Goal: Task Accomplishment & Management: Manage account settings

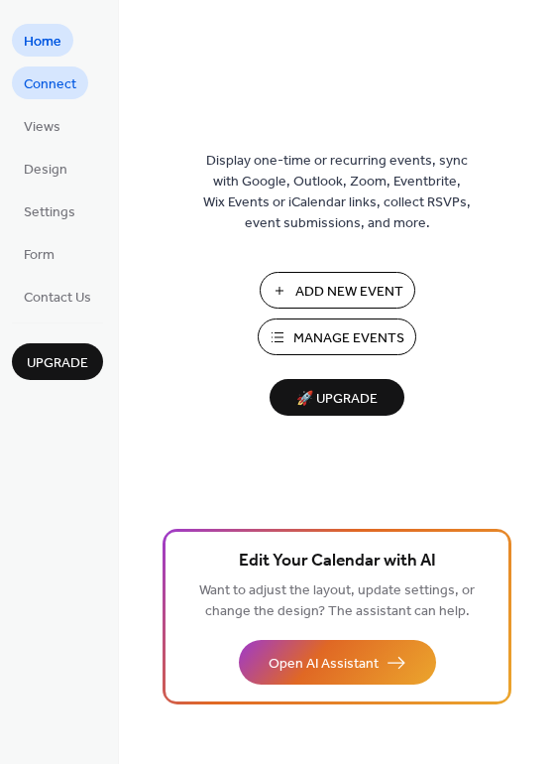
click at [59, 80] on span "Connect" at bounding box center [50, 84] width 53 height 21
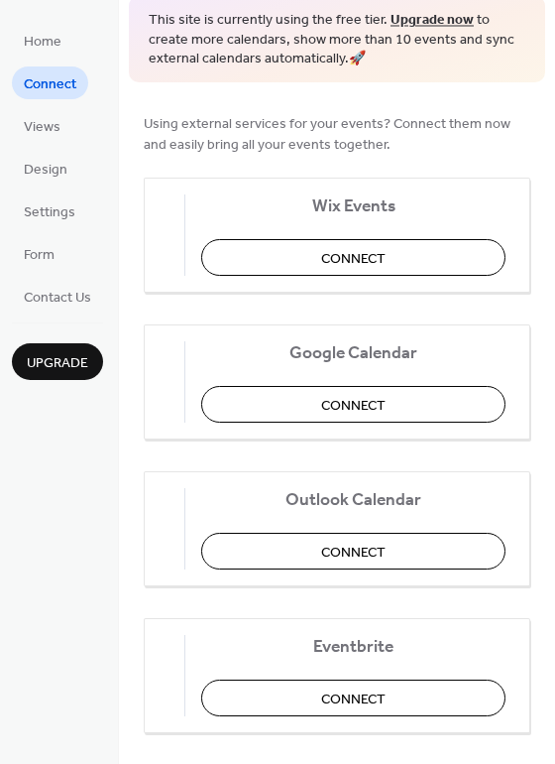
scroll to position [99, 0]
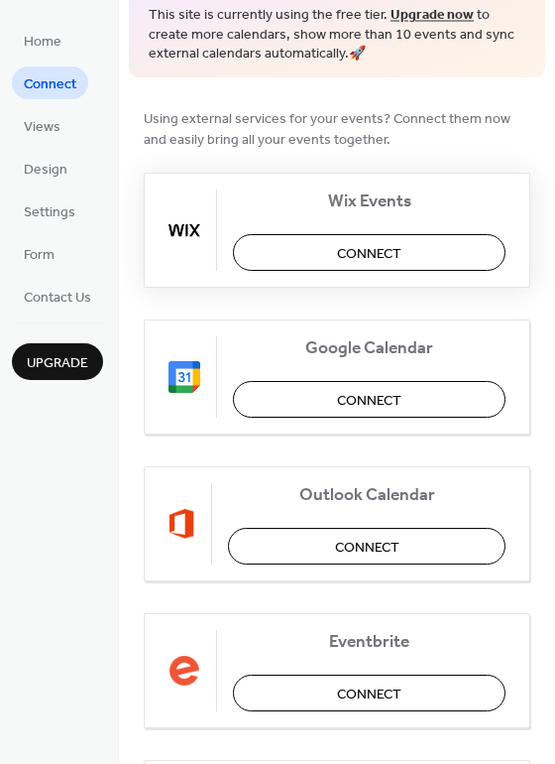
click at [412, 259] on button "Connect" at bounding box center [369, 252] width 273 height 37
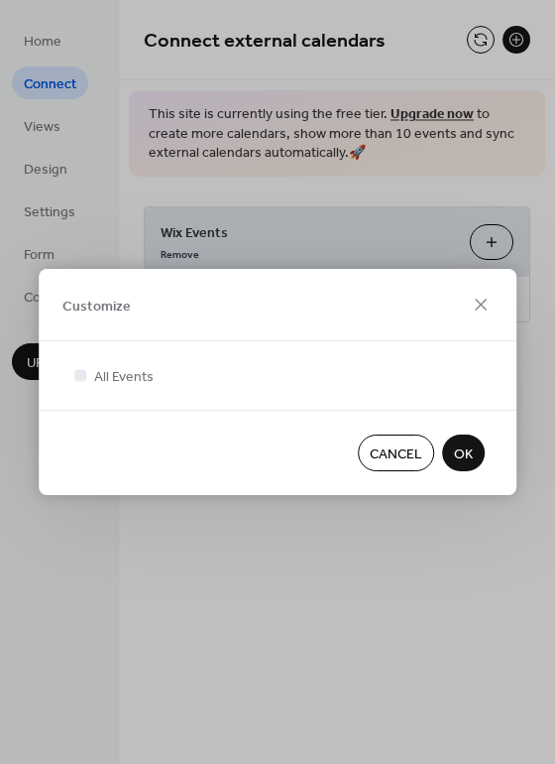
scroll to position [0, 0]
click at [456, 459] on span "OK" at bounding box center [463, 454] width 19 height 21
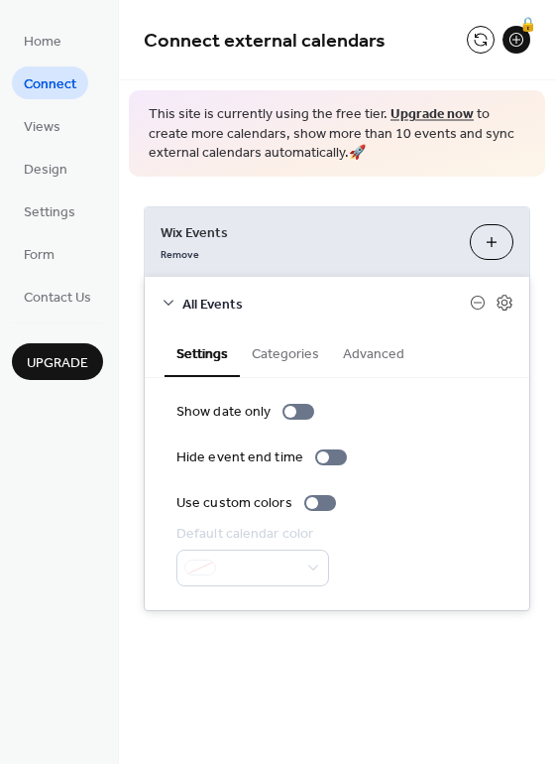
click at [281, 360] on button "Categories" at bounding box center [285, 352] width 91 height 46
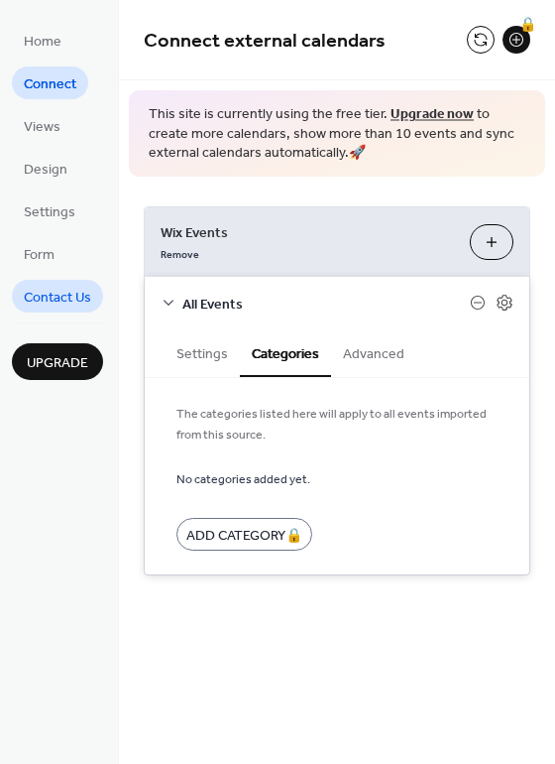
click at [70, 292] on span "Contact Us" at bounding box center [57, 298] width 67 height 21
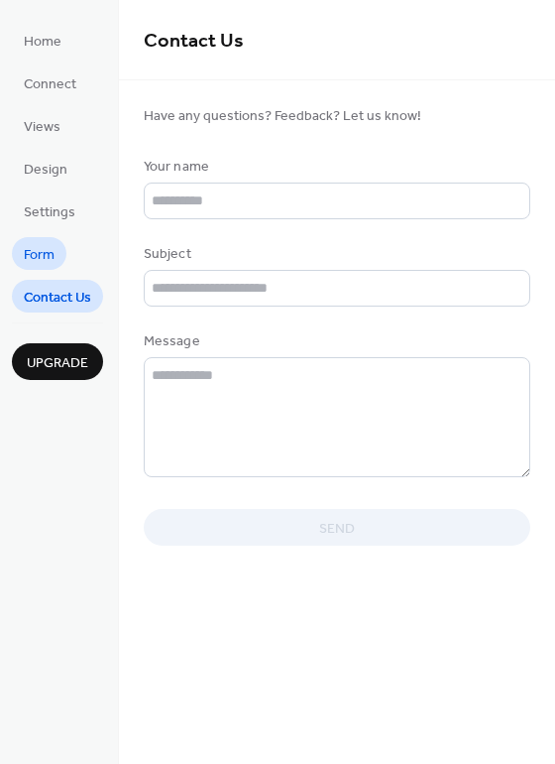
click at [45, 247] on span "Form" at bounding box center [39, 255] width 31 height 21
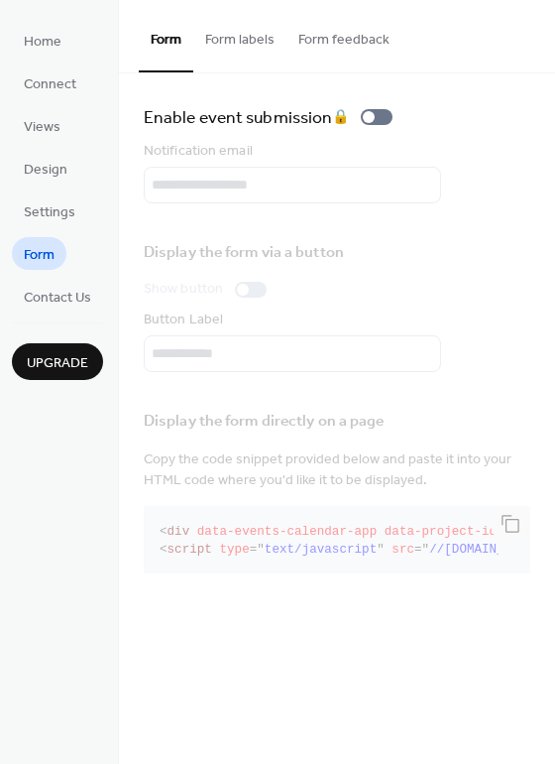
click at [245, 40] on button "Form labels" at bounding box center [239, 35] width 93 height 70
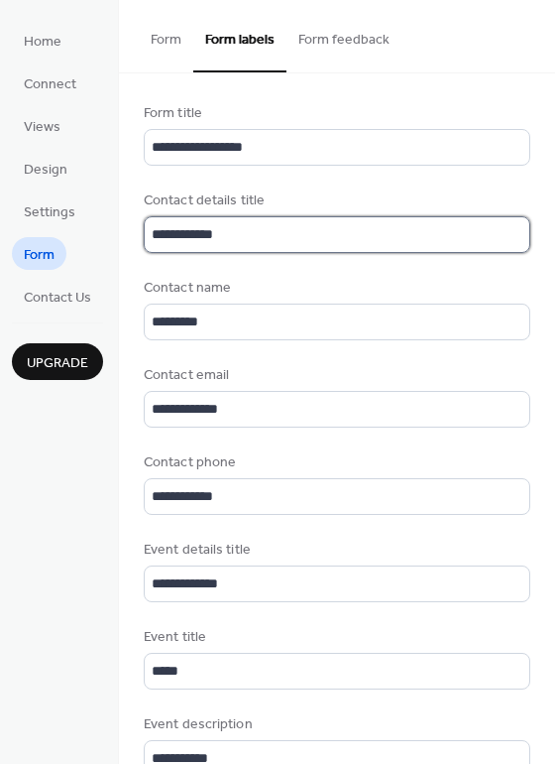
click at [273, 226] on input "**********" at bounding box center [337, 234] width 387 height 37
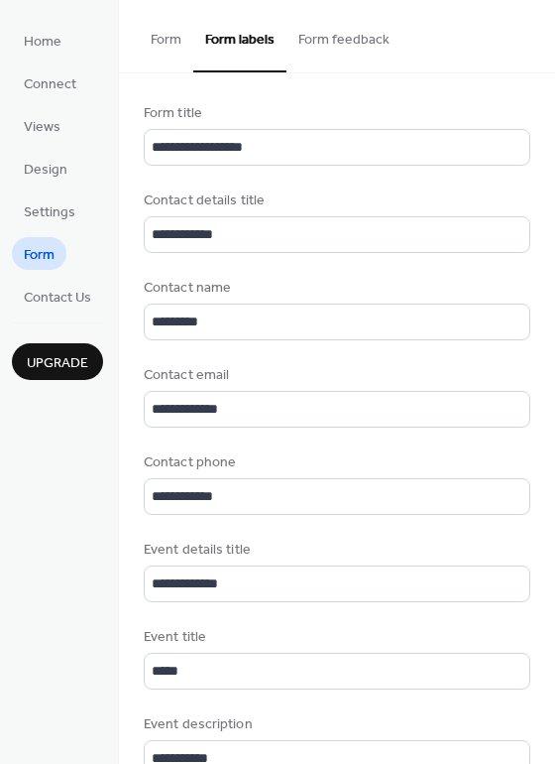
click at [370, 48] on button "Form feedback" at bounding box center [344, 35] width 115 height 70
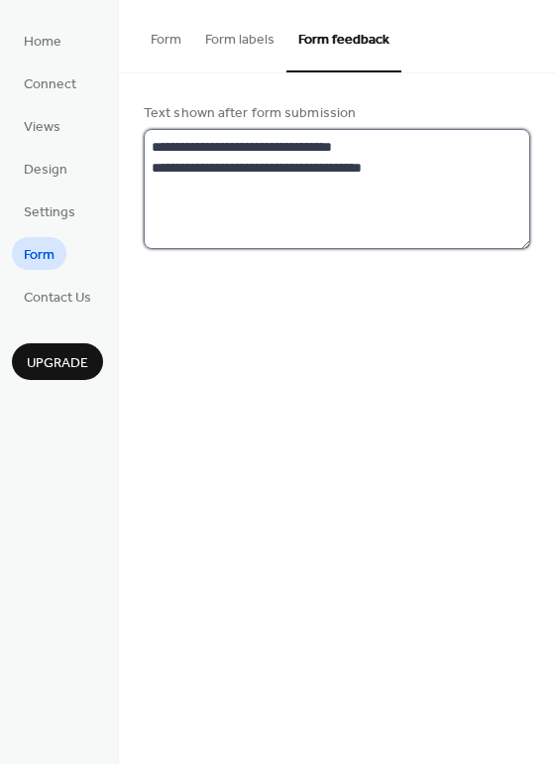
click at [425, 165] on textarea "**********" at bounding box center [337, 189] width 387 height 120
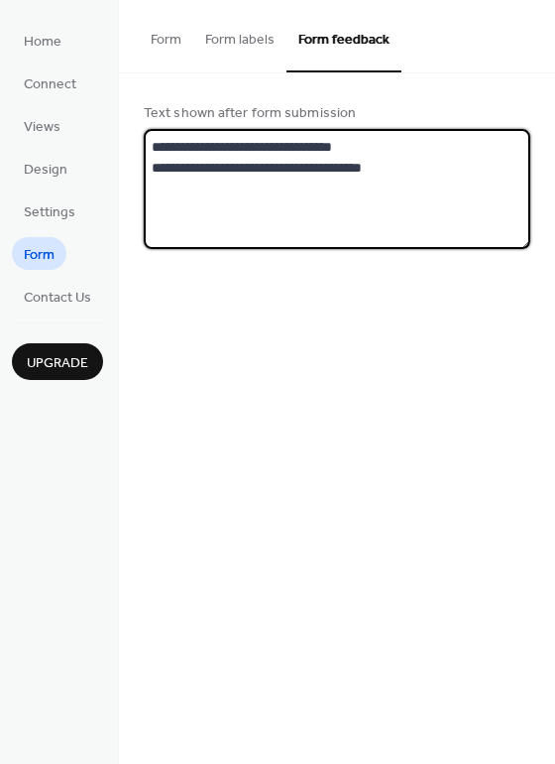
click at [274, 39] on button "Form labels" at bounding box center [239, 35] width 93 height 70
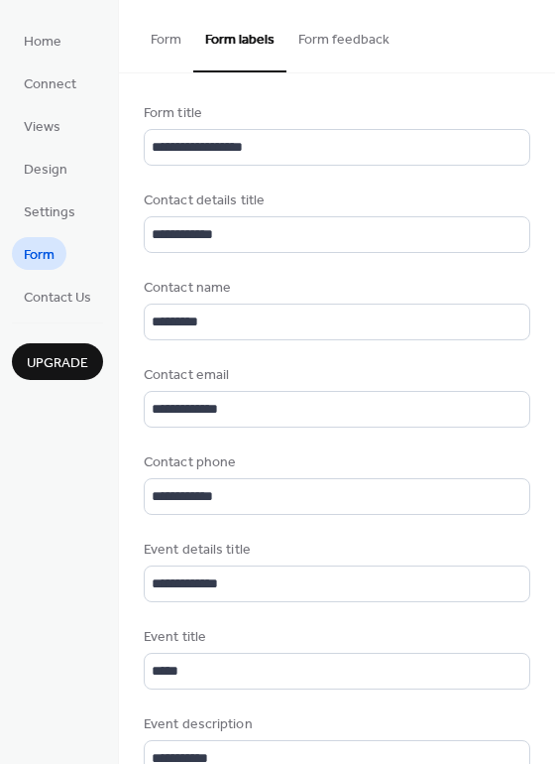
click at [162, 40] on button "Form" at bounding box center [166, 35] width 55 height 70
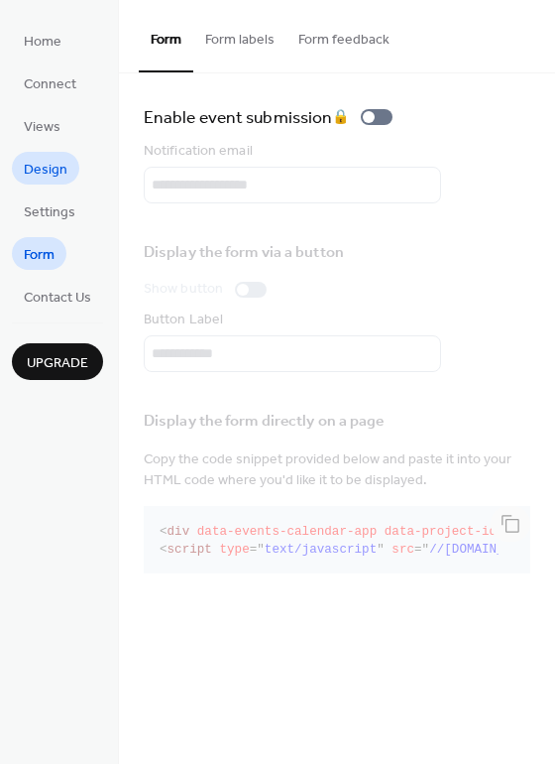
click at [52, 178] on span "Design" at bounding box center [46, 170] width 44 height 21
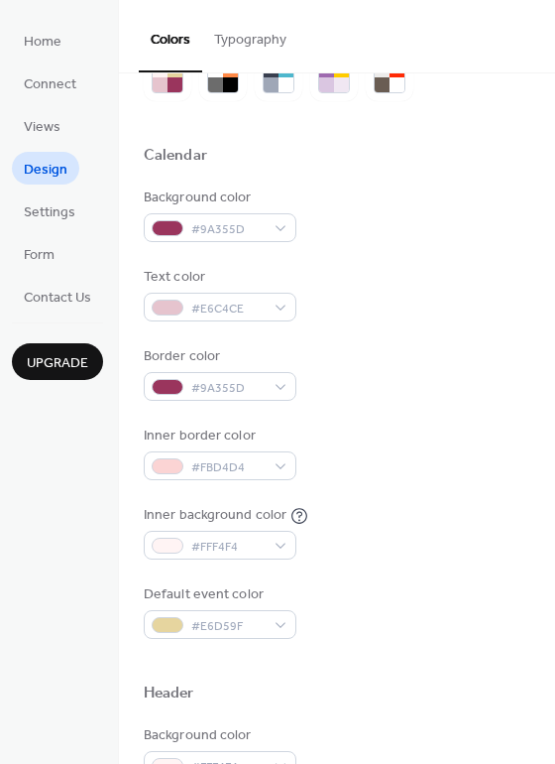
scroll to position [99, 0]
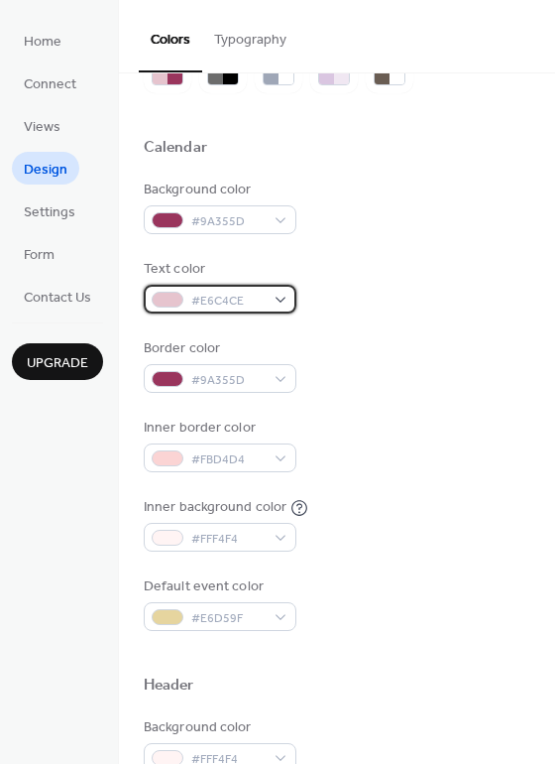
click at [278, 301] on div "#E6C4CE" at bounding box center [220, 299] width 153 height 29
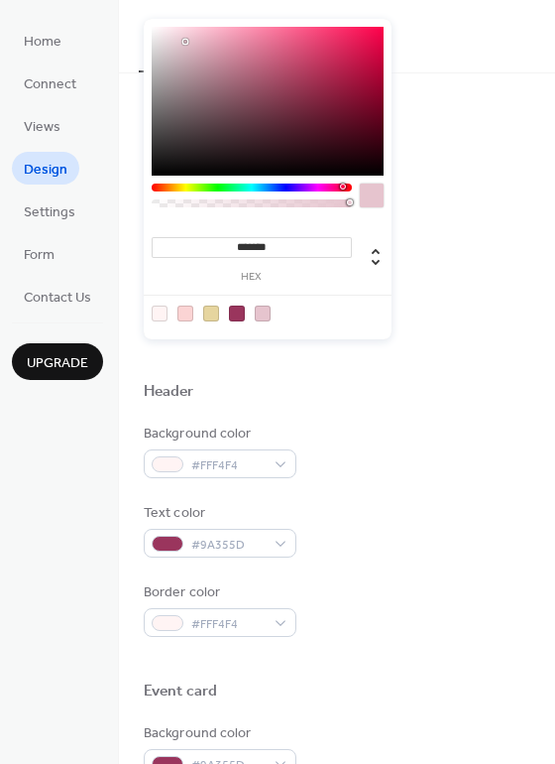
scroll to position [397, 0]
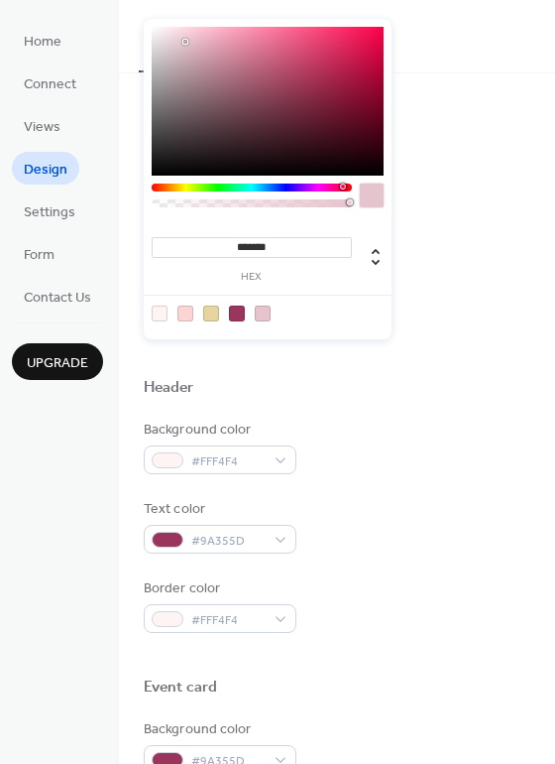
click at [233, 314] on div at bounding box center [237, 313] width 16 height 16
type input "*******"
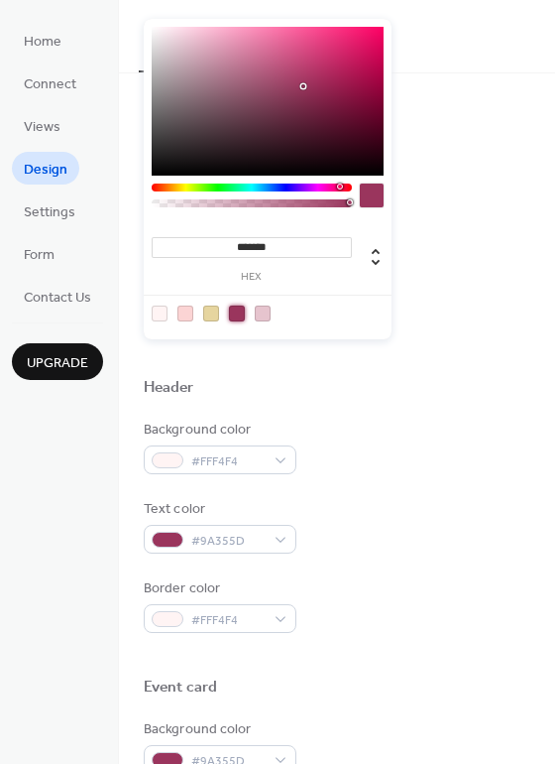
click at [506, 292] on div "Default event color #E6D59F" at bounding box center [337, 306] width 387 height 55
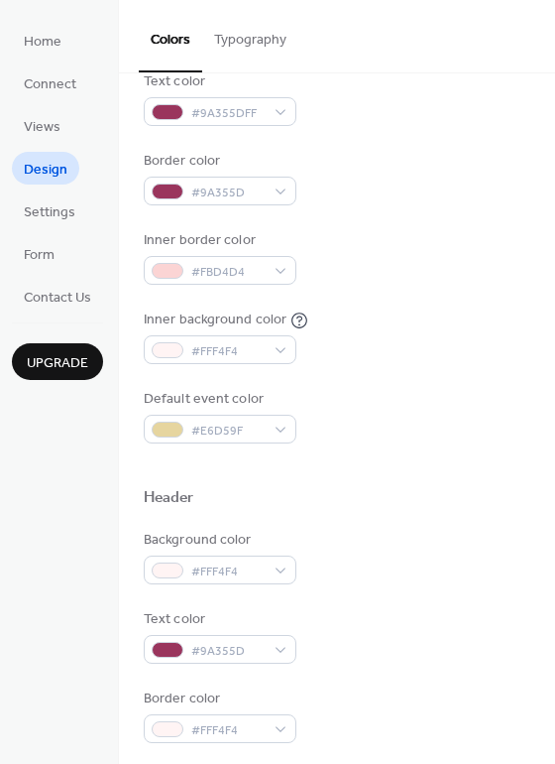
scroll to position [298, 0]
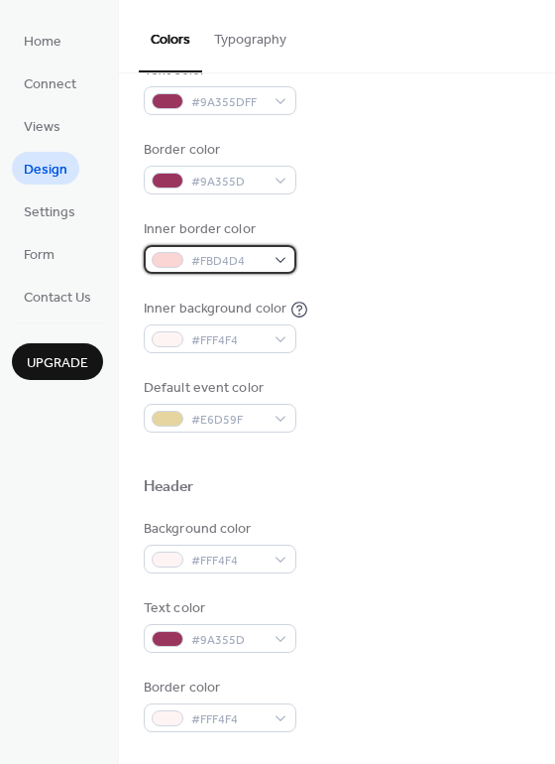
click at [276, 263] on div "#FBD4D4" at bounding box center [220, 259] width 153 height 29
click at [309, 228] on div "Inner border color #FBD4D4" at bounding box center [337, 246] width 387 height 55
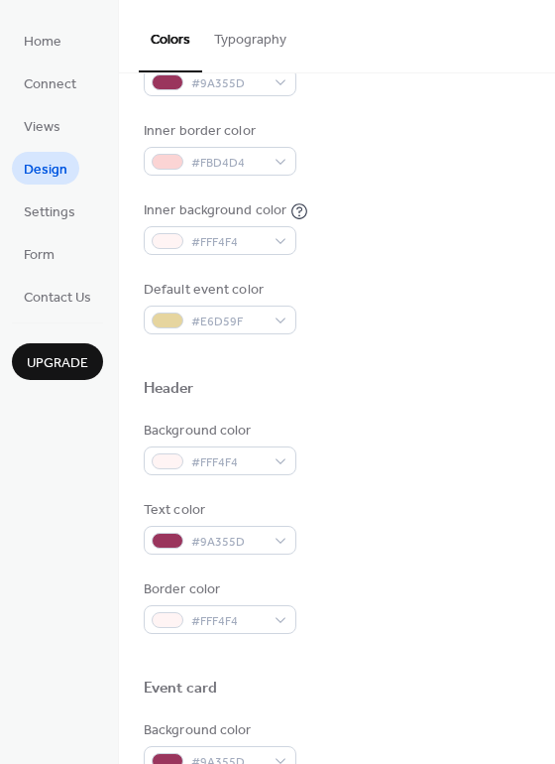
scroll to position [397, 0]
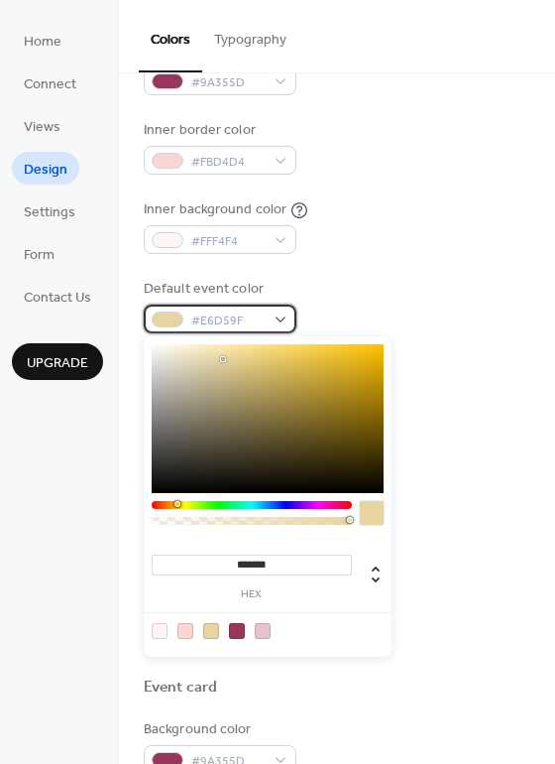
click at [285, 320] on div "#E6D59F" at bounding box center [220, 318] width 153 height 29
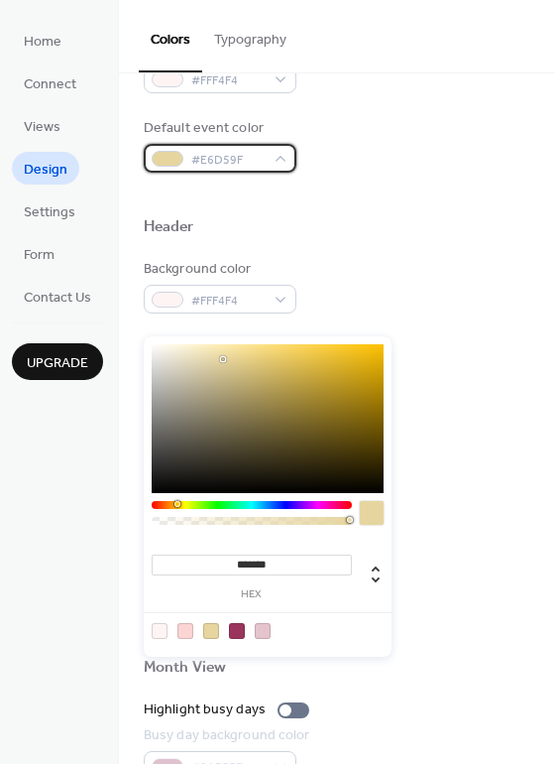
scroll to position [694, 0]
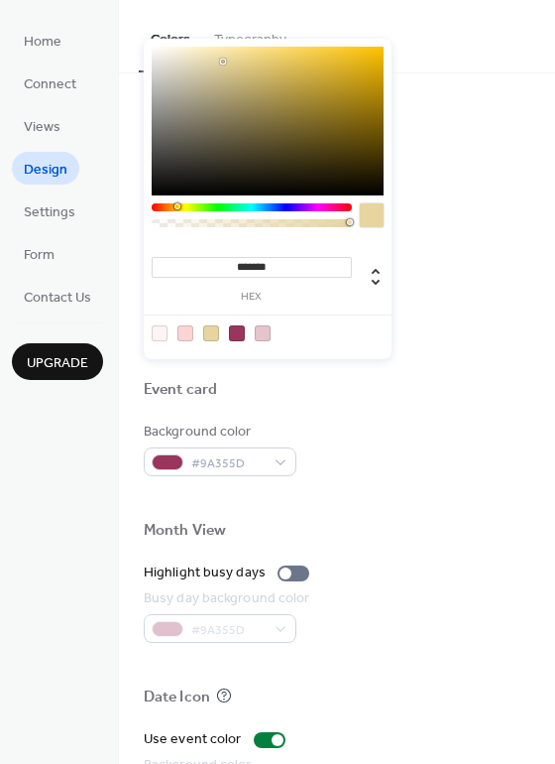
click at [263, 337] on div at bounding box center [263, 333] width 16 height 16
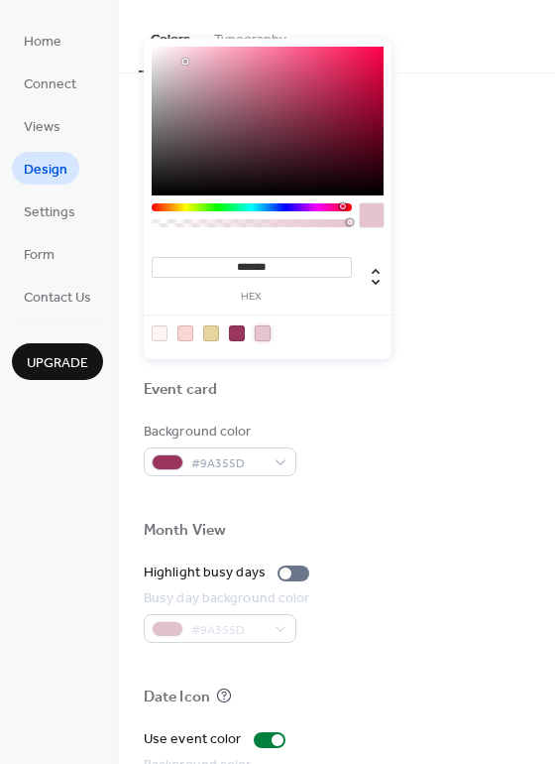
type input "*******"
click at [480, 279] on div "Background color #FFF4F4 Text color #9A355D Border color #FFF4F4" at bounding box center [337, 228] width 387 height 213
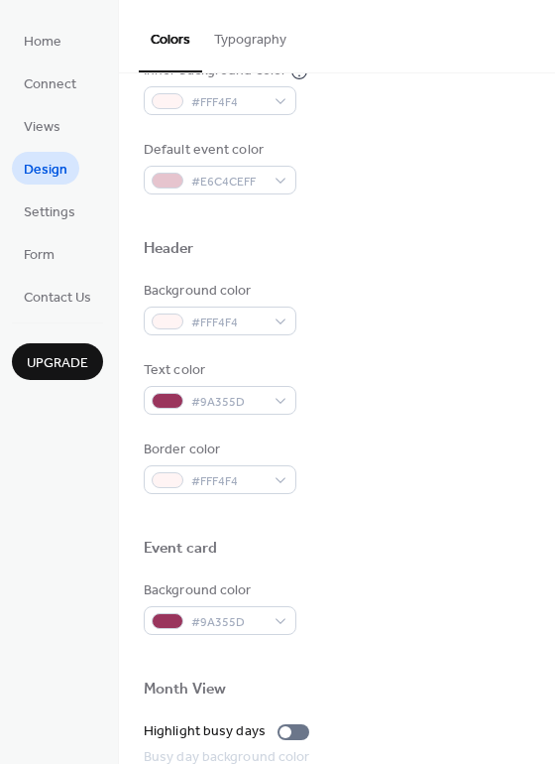
scroll to position [496, 0]
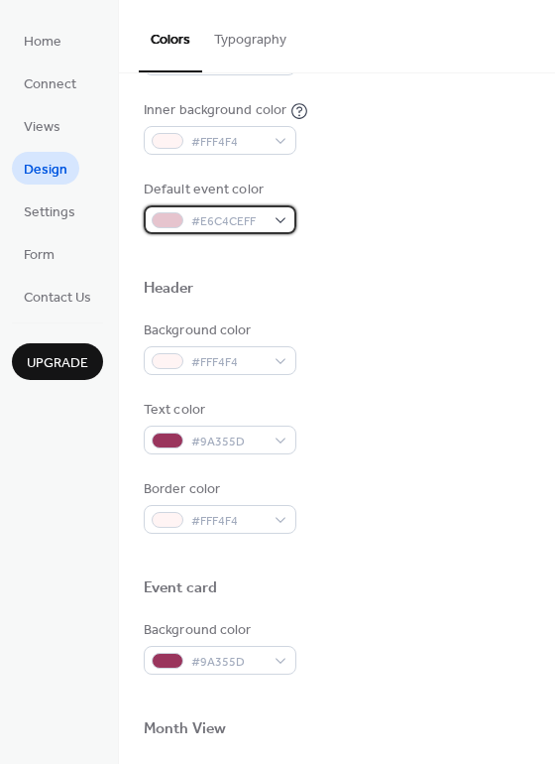
click at [276, 221] on div "#E6C4CEFF" at bounding box center [220, 219] width 153 height 29
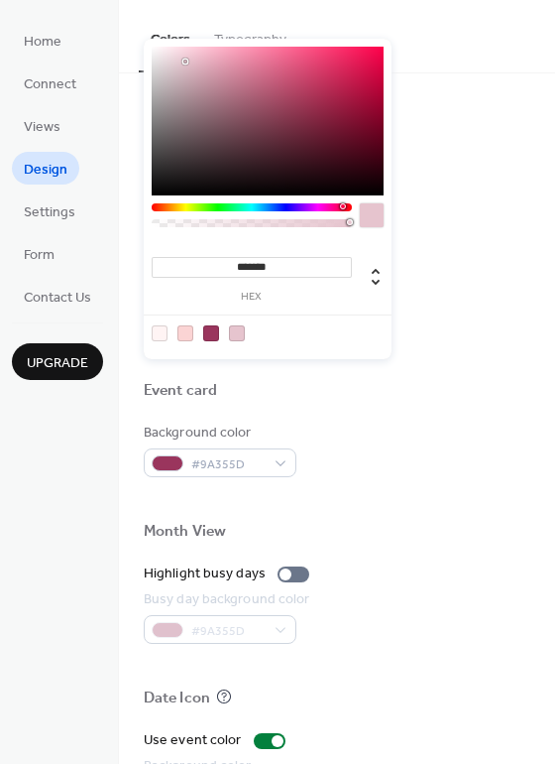
scroll to position [694, 0]
click at [209, 328] on div at bounding box center [211, 333] width 16 height 16
type input "*******"
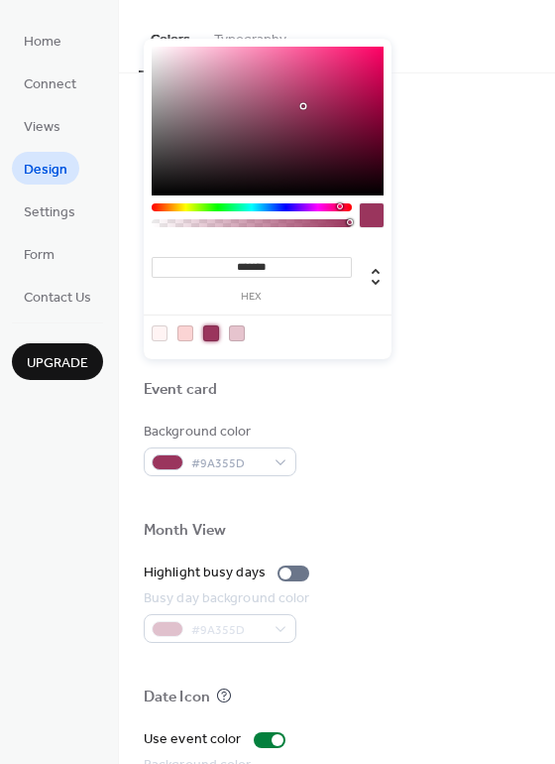
click at [467, 259] on div "Background color #FFF4F4 Text color #9A355D Border color #FFF4F4" at bounding box center [337, 228] width 387 height 213
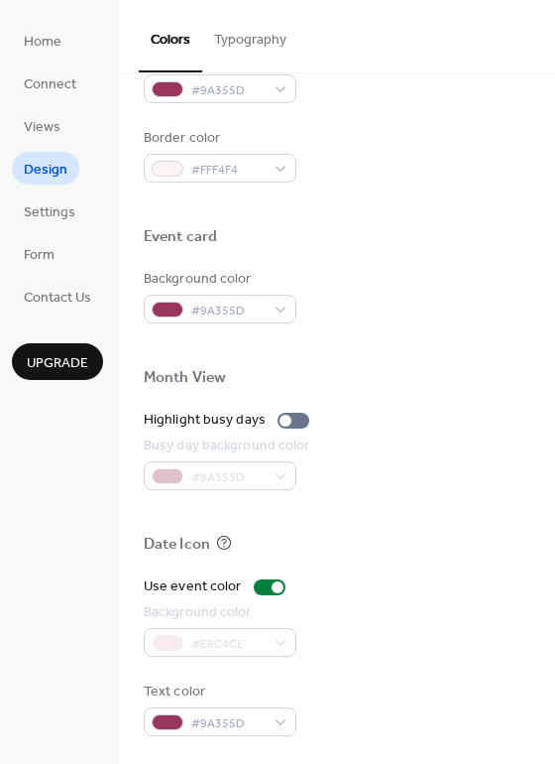
scroll to position [848, 0]
click at [293, 417] on div at bounding box center [294, 420] width 32 height 16
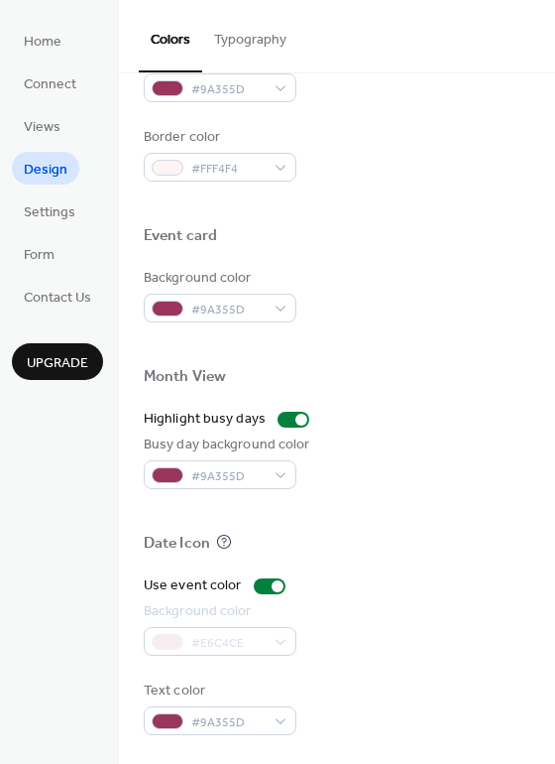
click at [277, 455] on div "Busy day background color" at bounding box center [227, 444] width 167 height 21
click at [275, 470] on div "#9A355D" at bounding box center [220, 474] width 153 height 29
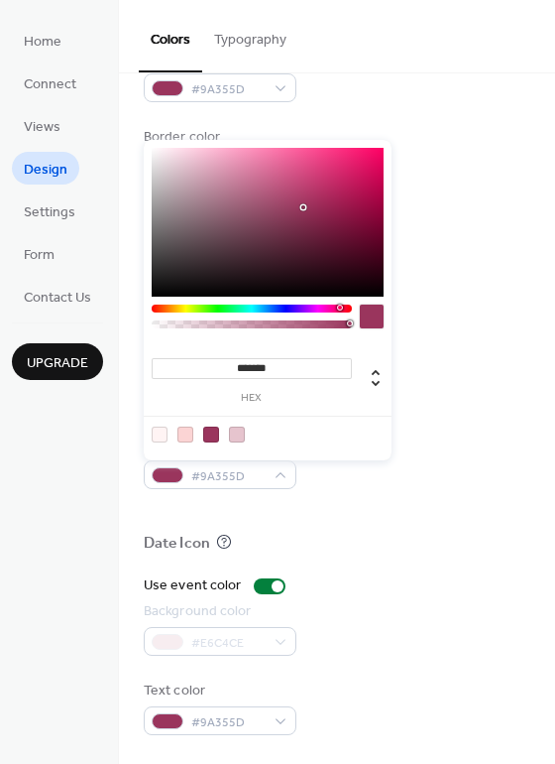
click at [192, 433] on div at bounding box center [186, 434] width 16 height 16
type input "*******"
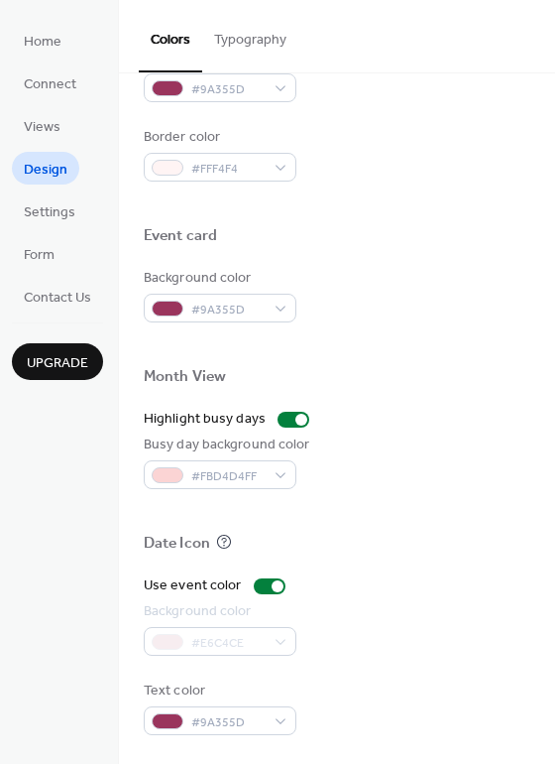
click at [511, 228] on div "Event card" at bounding box center [337, 239] width 387 height 26
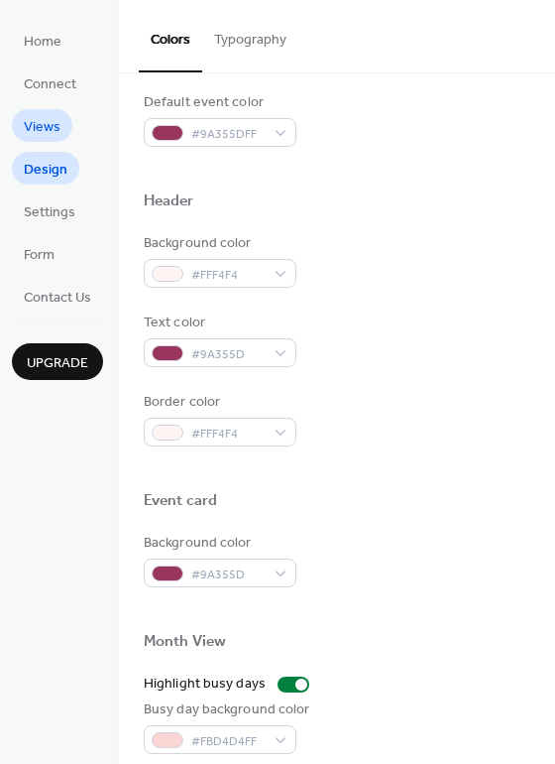
scroll to position [550, 0]
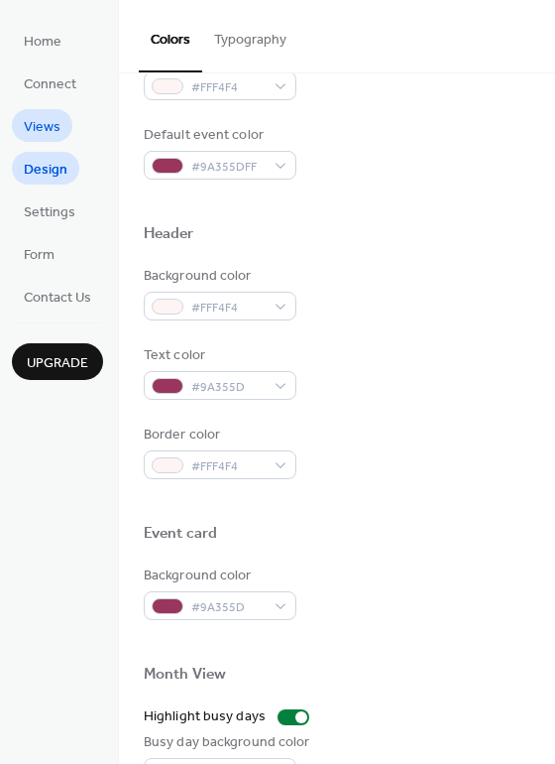
click at [60, 133] on link "Views" at bounding box center [42, 125] width 60 height 33
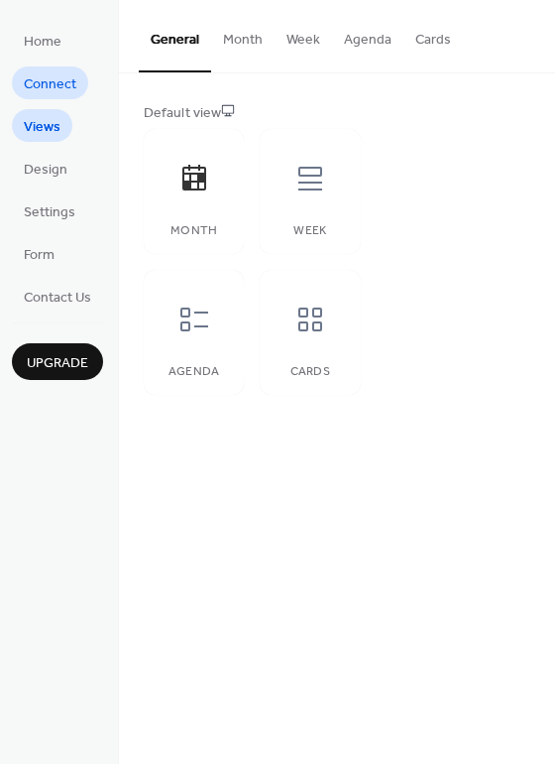
click at [36, 74] on span "Connect" at bounding box center [50, 84] width 53 height 21
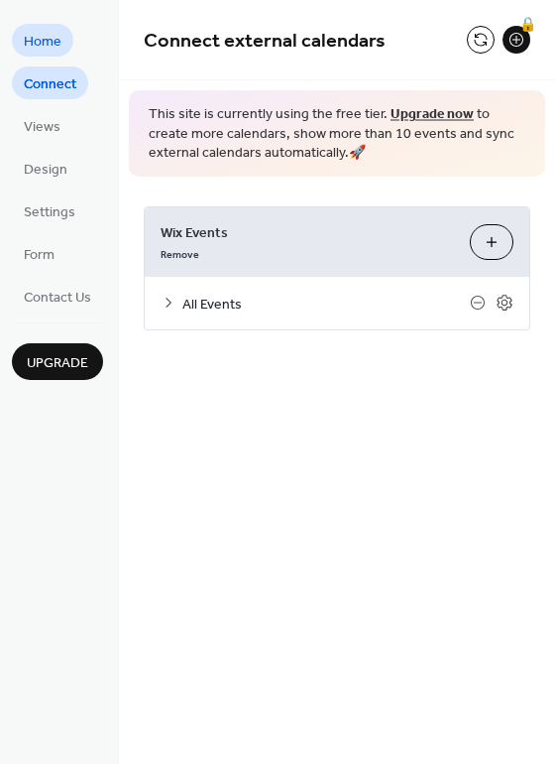
click at [46, 44] on span "Home" at bounding box center [43, 42] width 38 height 21
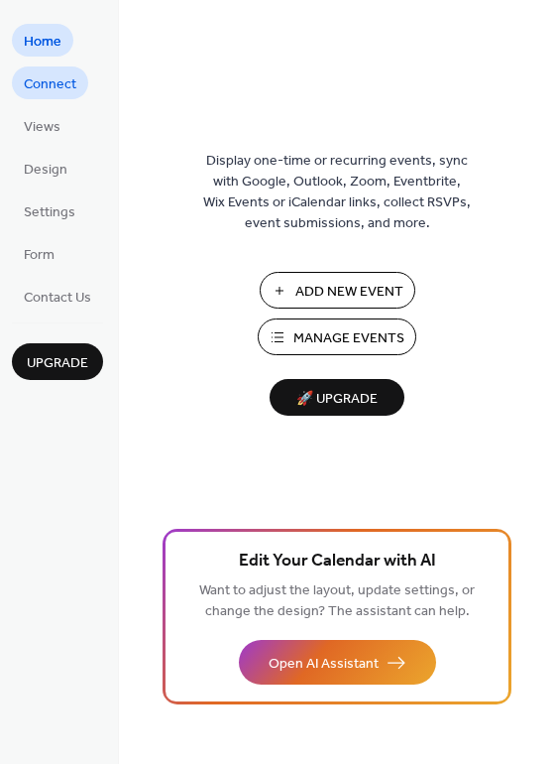
click at [46, 94] on span "Connect" at bounding box center [50, 84] width 53 height 21
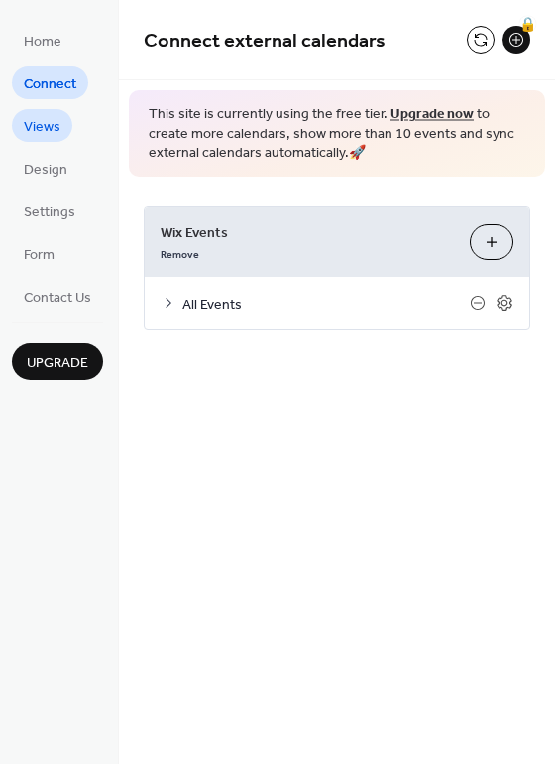
click at [44, 122] on span "Views" at bounding box center [42, 127] width 37 height 21
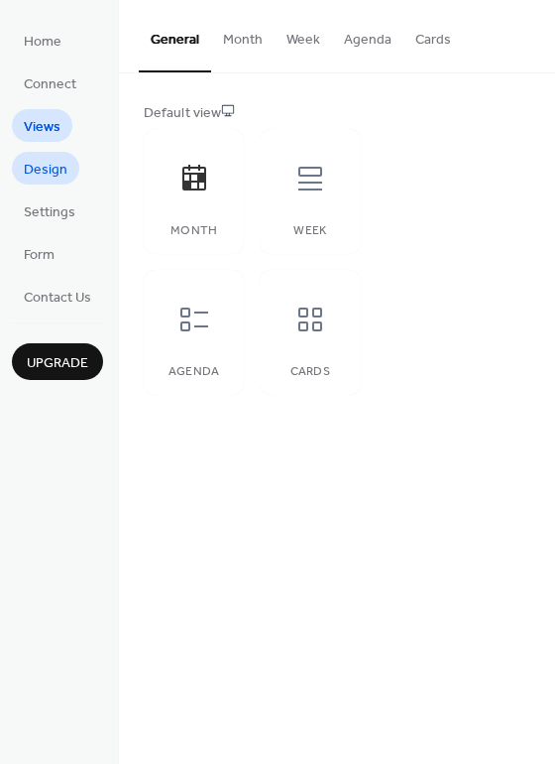
click at [41, 161] on span "Design" at bounding box center [46, 170] width 44 height 21
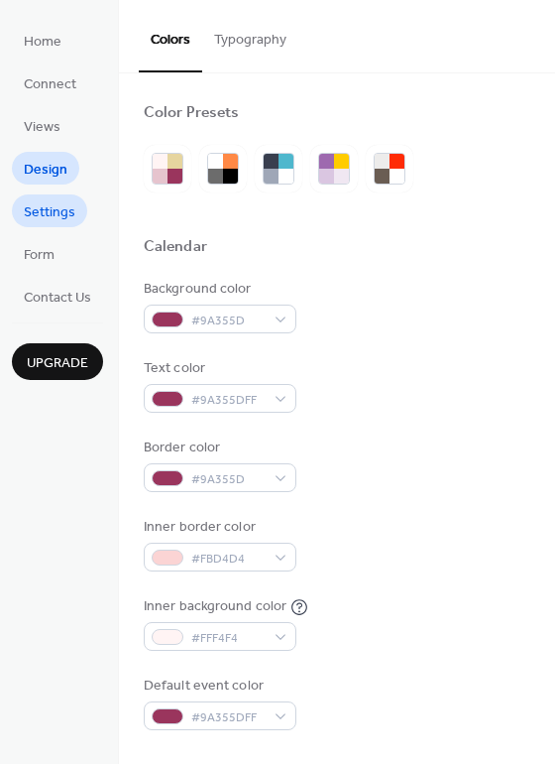
click at [58, 220] on span "Settings" at bounding box center [50, 212] width 52 height 21
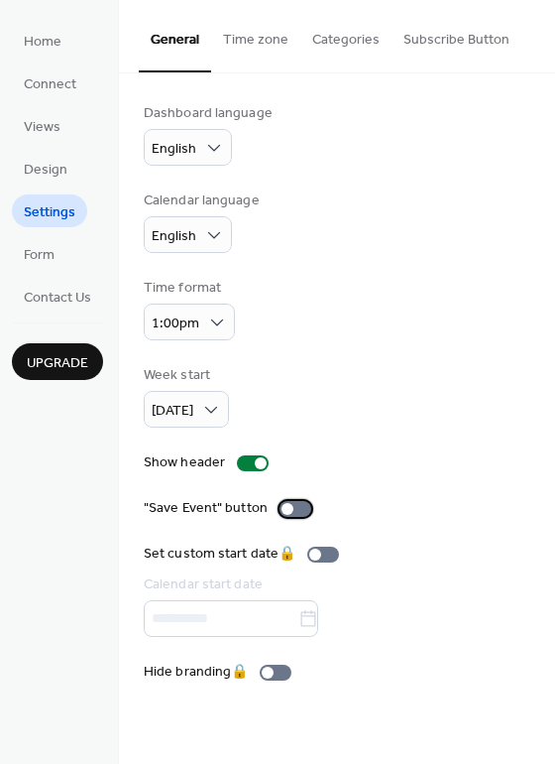
click at [294, 512] on div at bounding box center [296, 509] width 32 height 16
click at [226, 47] on button "Time zone" at bounding box center [255, 35] width 89 height 70
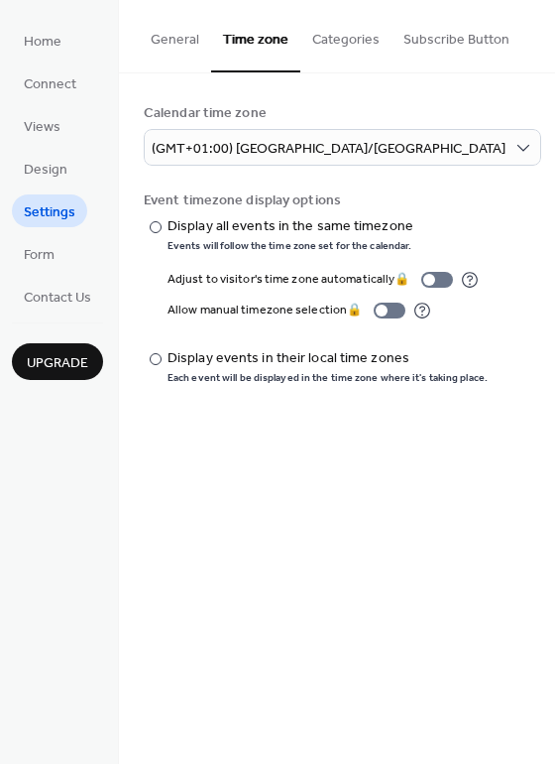
click at [341, 50] on button "Categories" at bounding box center [346, 35] width 91 height 70
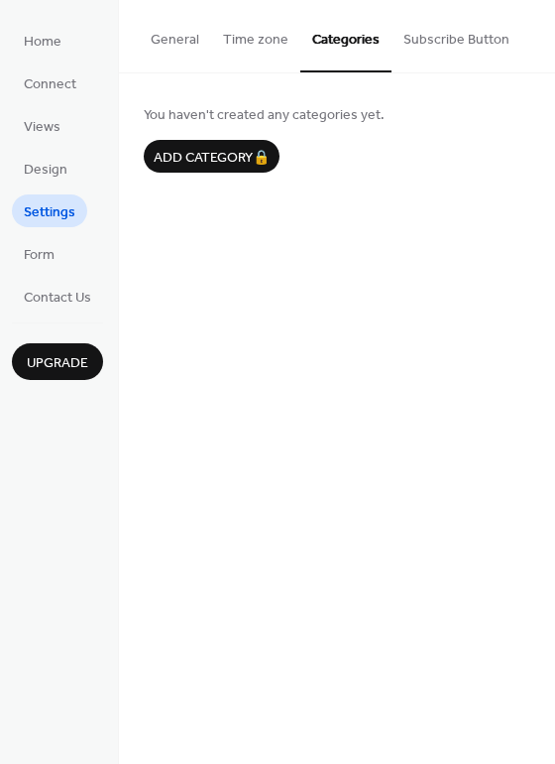
click at [440, 42] on button "Subscribe Button" at bounding box center [457, 35] width 130 height 70
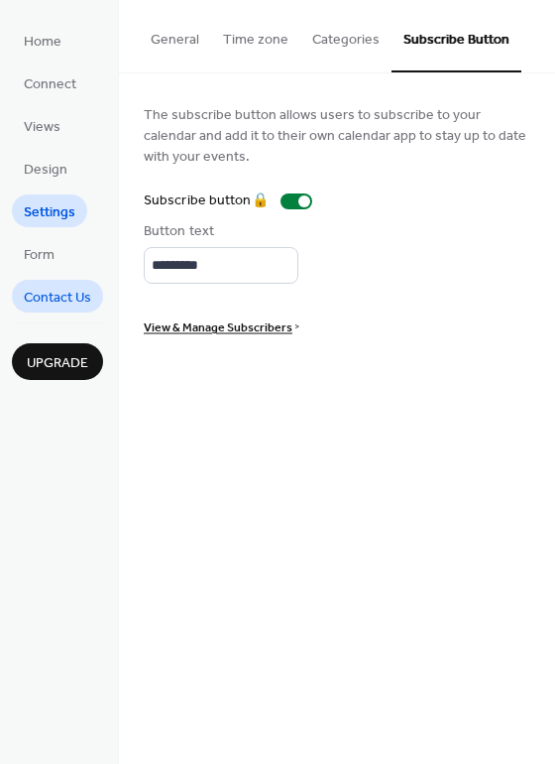
click at [65, 294] on span "Contact Us" at bounding box center [57, 298] width 67 height 21
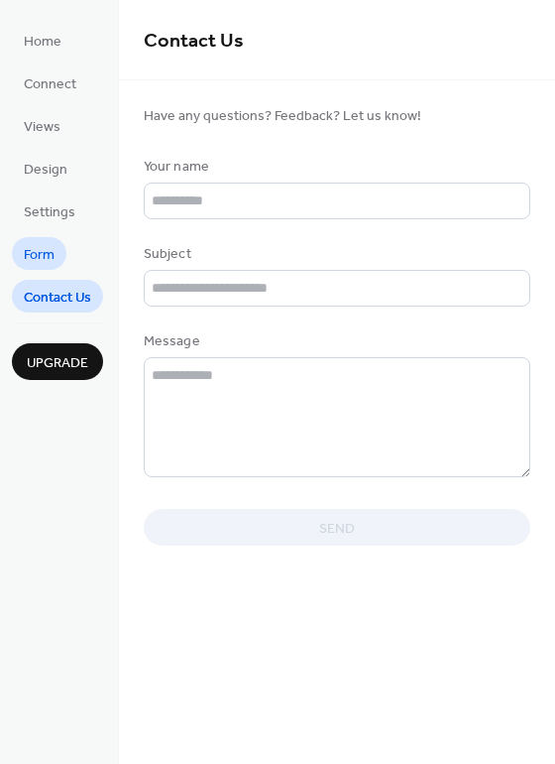
click at [28, 261] on span "Form" at bounding box center [39, 255] width 31 height 21
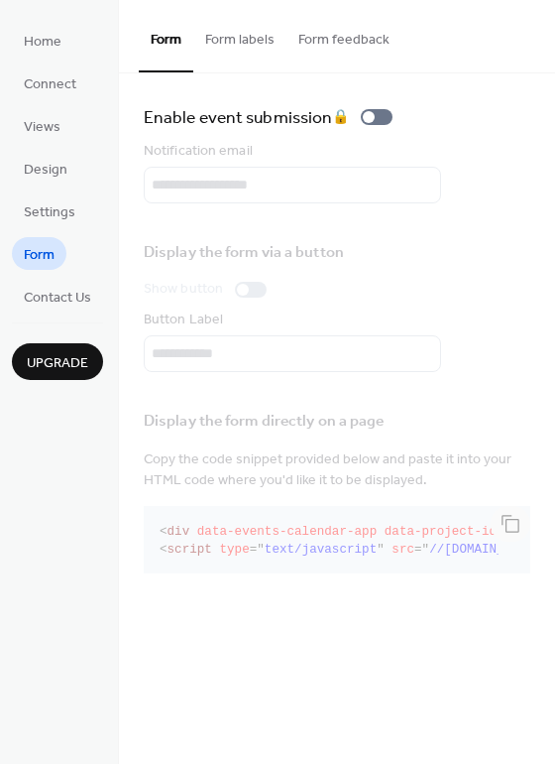
click at [224, 49] on button "Form labels" at bounding box center [239, 35] width 93 height 70
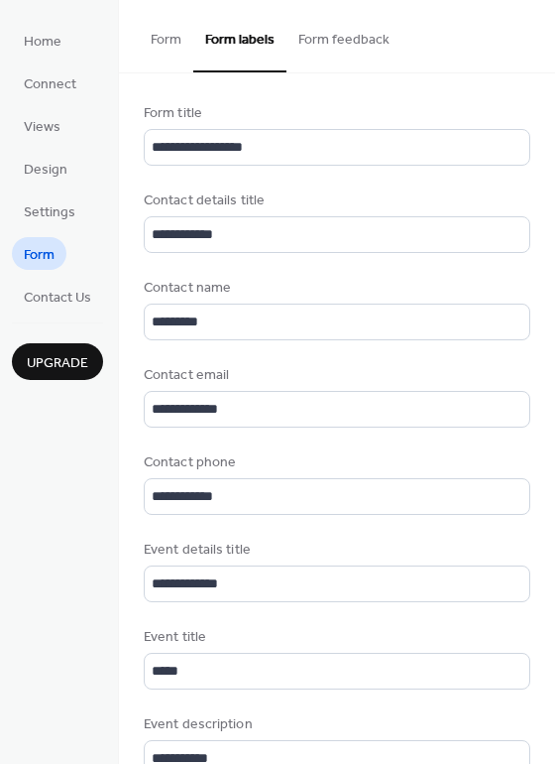
click at [332, 47] on button "Form feedback" at bounding box center [344, 35] width 115 height 70
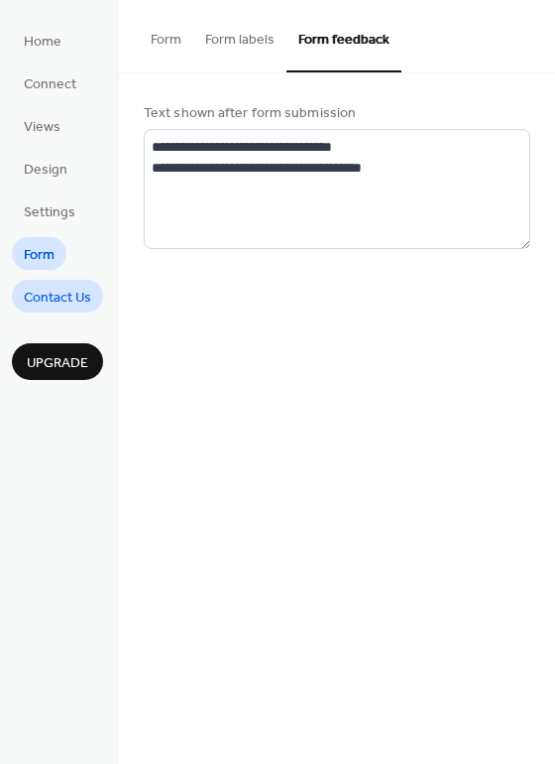
click at [37, 297] on span "Contact Us" at bounding box center [57, 298] width 67 height 21
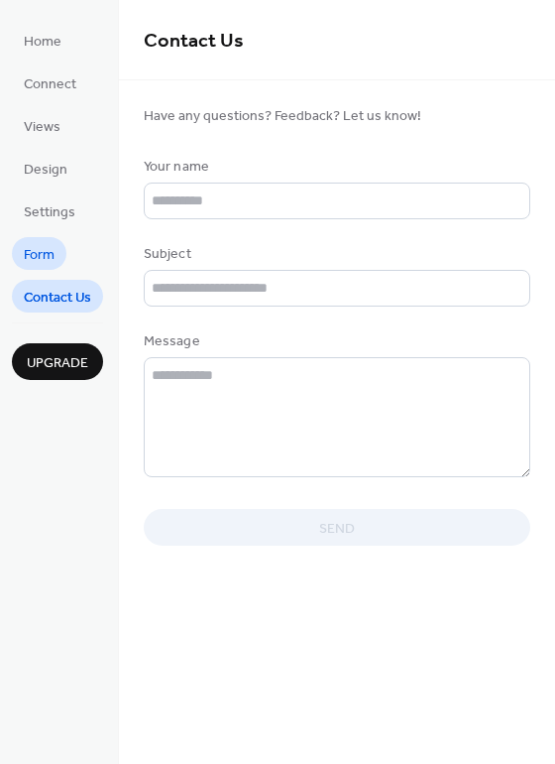
click at [52, 245] on span "Form" at bounding box center [39, 255] width 31 height 21
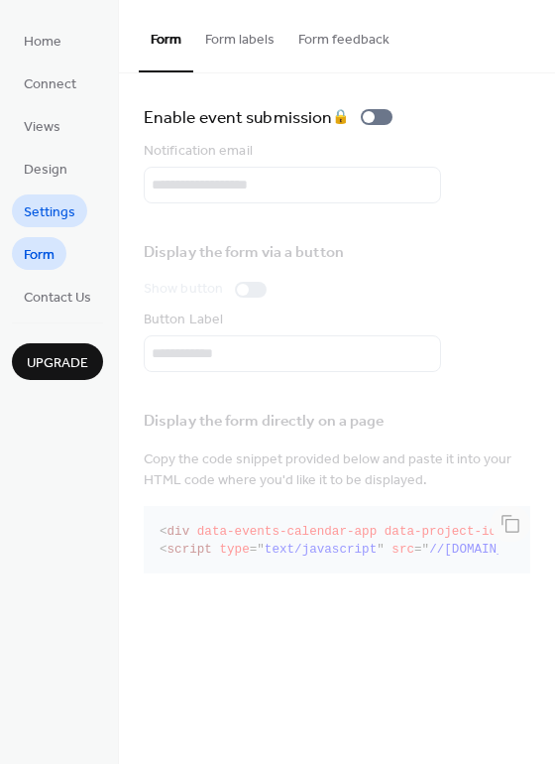
click at [50, 222] on span "Settings" at bounding box center [50, 212] width 52 height 21
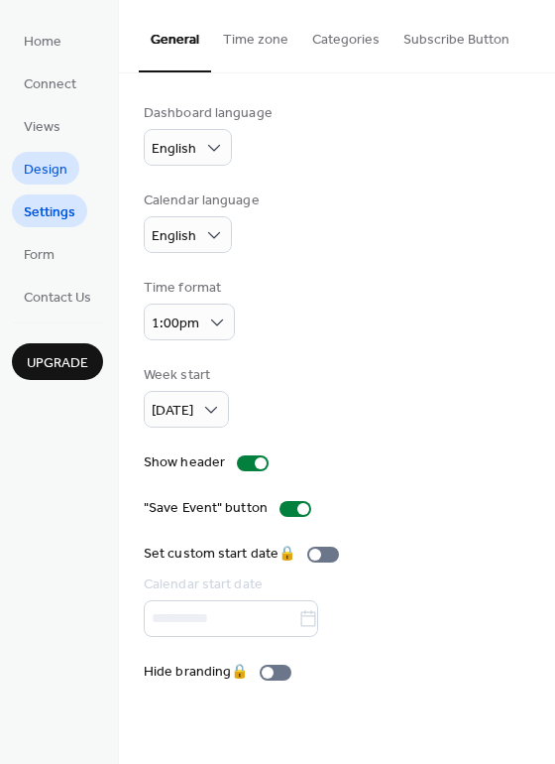
click at [48, 178] on span "Design" at bounding box center [46, 170] width 44 height 21
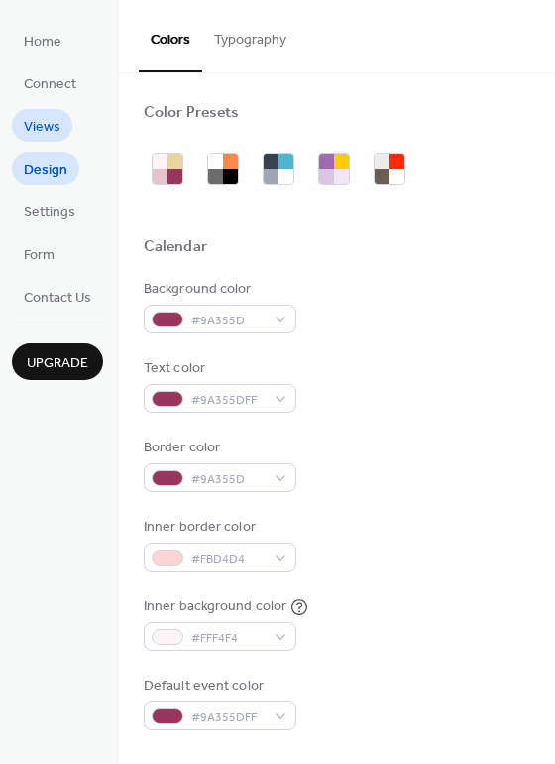
click at [47, 138] on span "Views" at bounding box center [42, 127] width 37 height 21
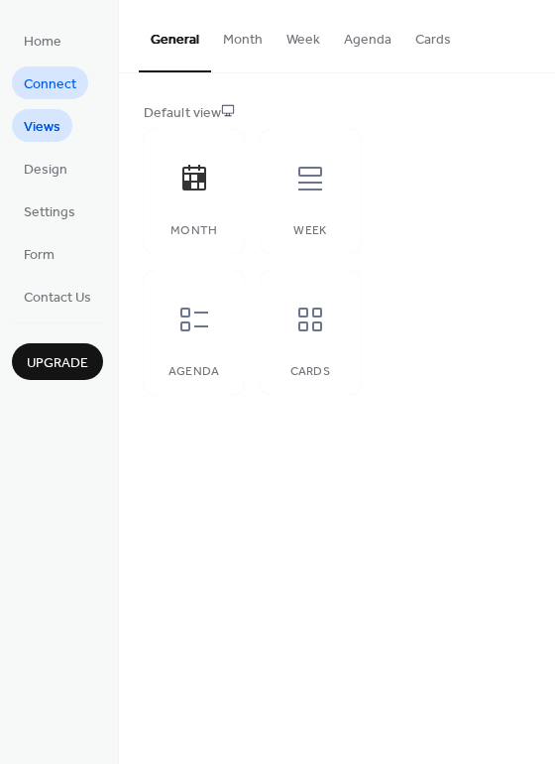
click at [58, 90] on span "Connect" at bounding box center [50, 84] width 53 height 21
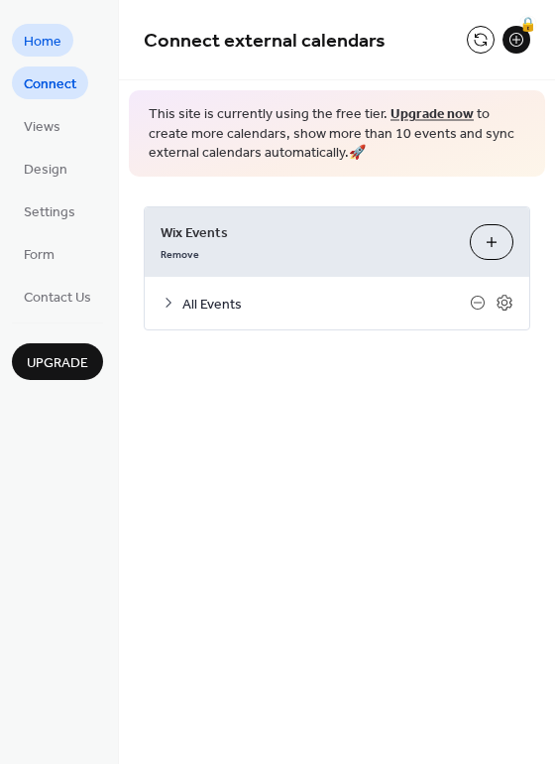
click at [60, 47] on span "Home" at bounding box center [43, 42] width 38 height 21
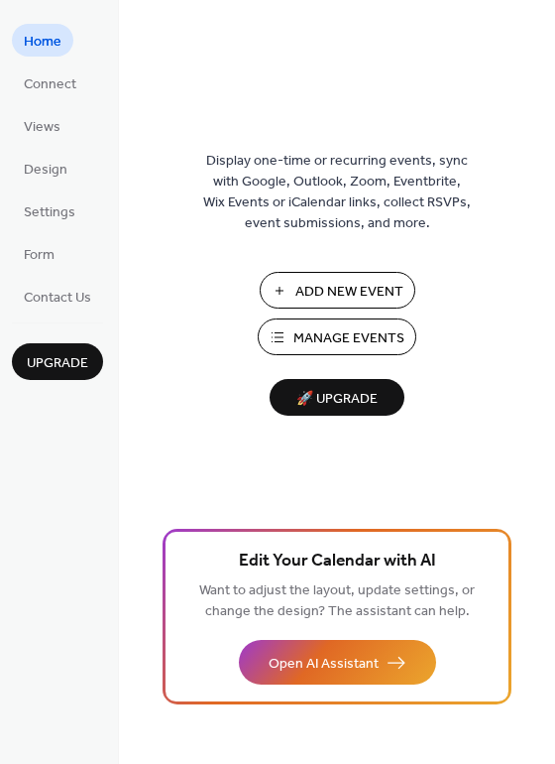
click at [353, 336] on span "Manage Events" at bounding box center [349, 338] width 111 height 21
click at [74, 295] on span "Contact Us" at bounding box center [57, 298] width 67 height 21
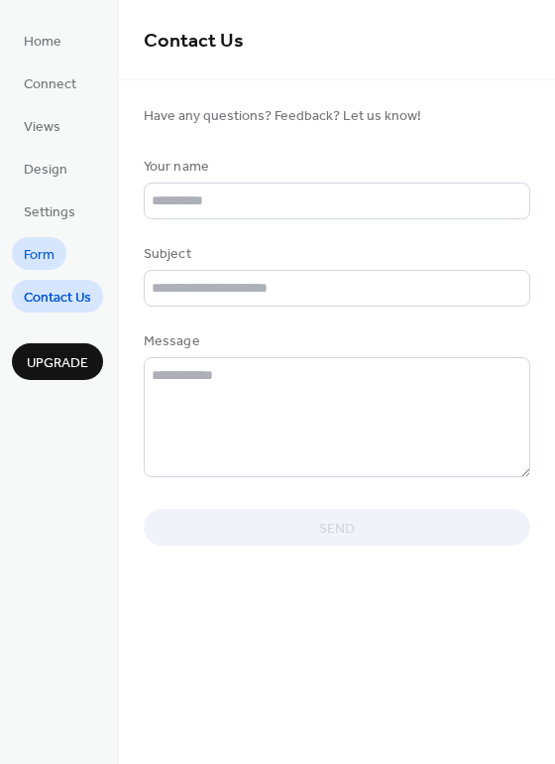
click at [39, 250] on span "Form" at bounding box center [39, 255] width 31 height 21
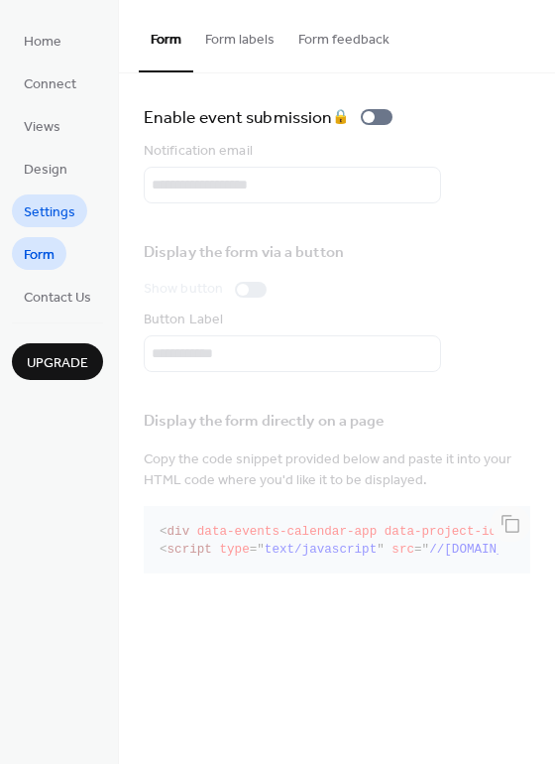
click at [27, 204] on span "Settings" at bounding box center [50, 212] width 52 height 21
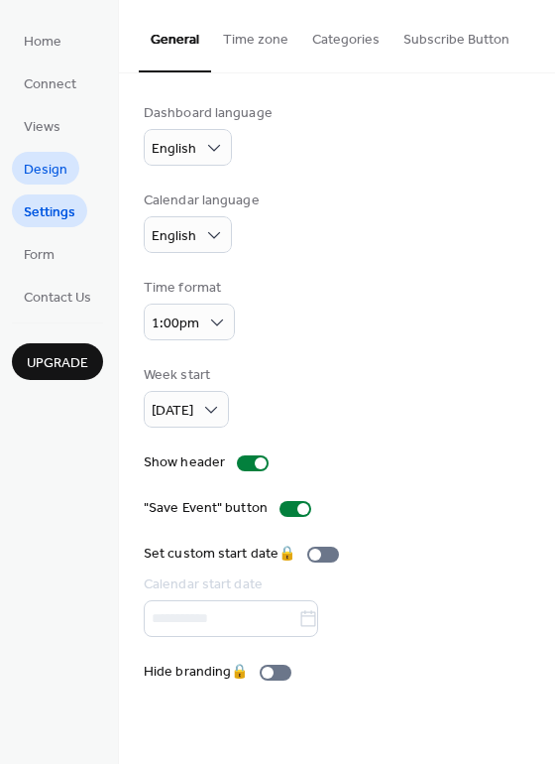
click at [42, 163] on span "Design" at bounding box center [46, 170] width 44 height 21
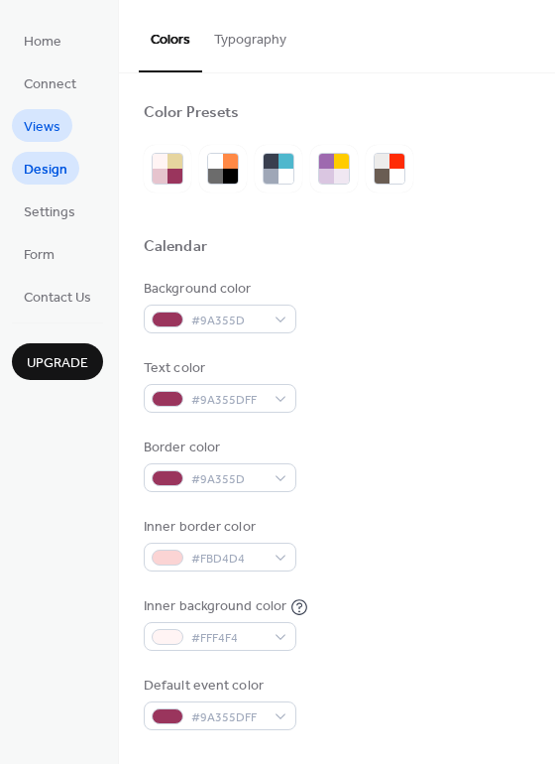
click at [51, 129] on span "Views" at bounding box center [42, 127] width 37 height 21
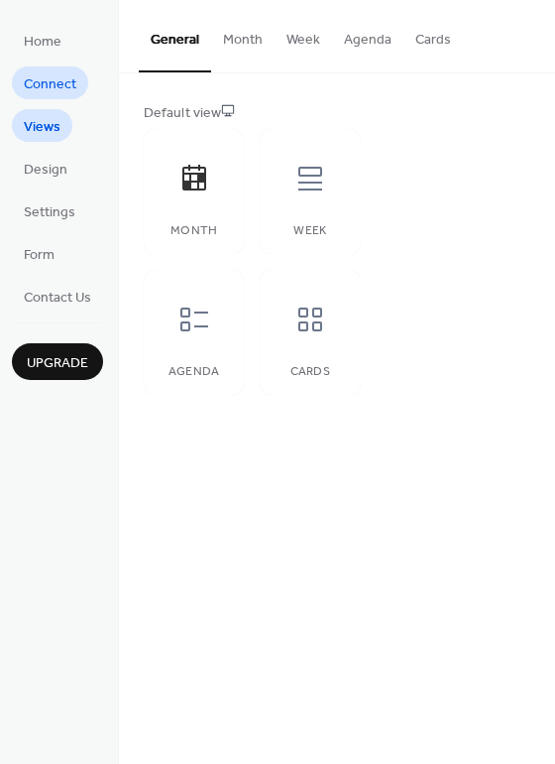
click at [62, 79] on span "Connect" at bounding box center [50, 84] width 53 height 21
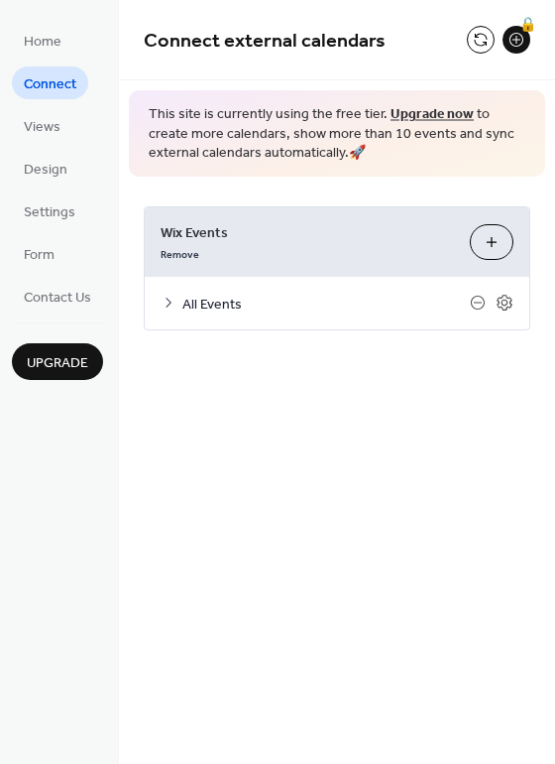
click at [496, 241] on button "Customize" at bounding box center [492, 242] width 44 height 36
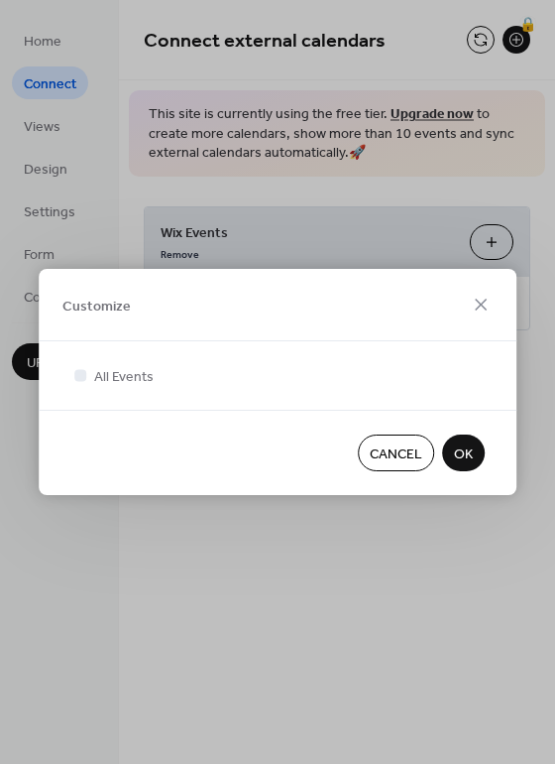
click at [465, 229] on div "Customize All Events Cancel OK" at bounding box center [277, 382] width 555 height 764
click at [475, 466] on button "OK" at bounding box center [463, 452] width 43 height 37
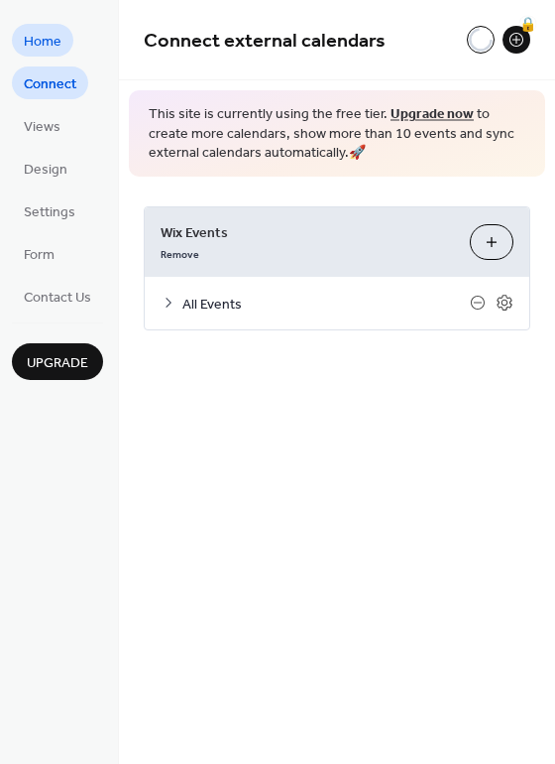
click at [64, 37] on link "Home" at bounding box center [42, 40] width 61 height 33
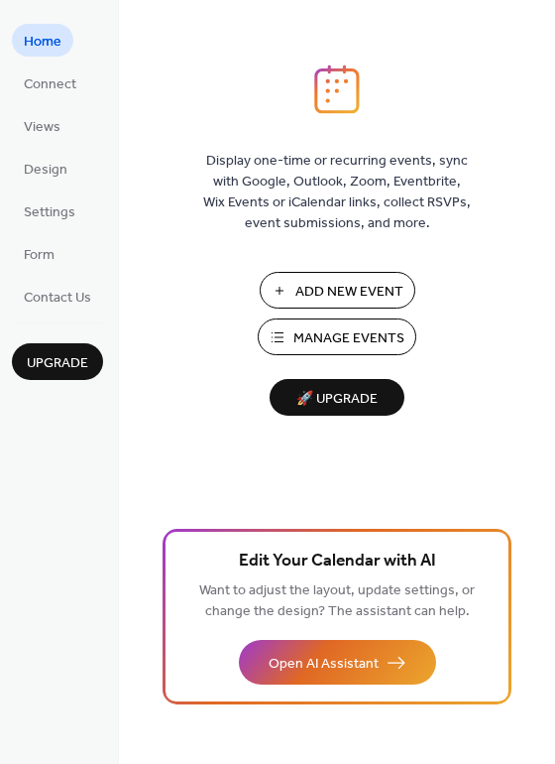
click at [377, 344] on span "Manage Events" at bounding box center [349, 338] width 111 height 21
click at [57, 215] on span "Settings" at bounding box center [50, 212] width 52 height 21
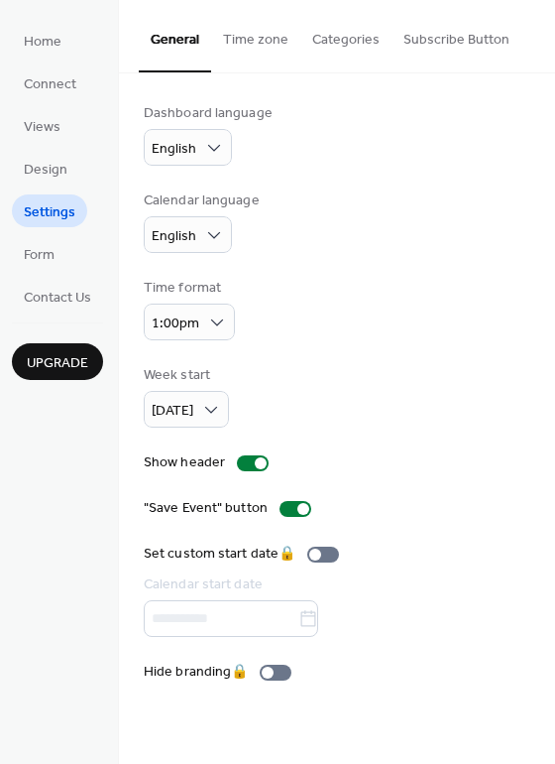
click at [325, 54] on button "Categories" at bounding box center [346, 35] width 91 height 70
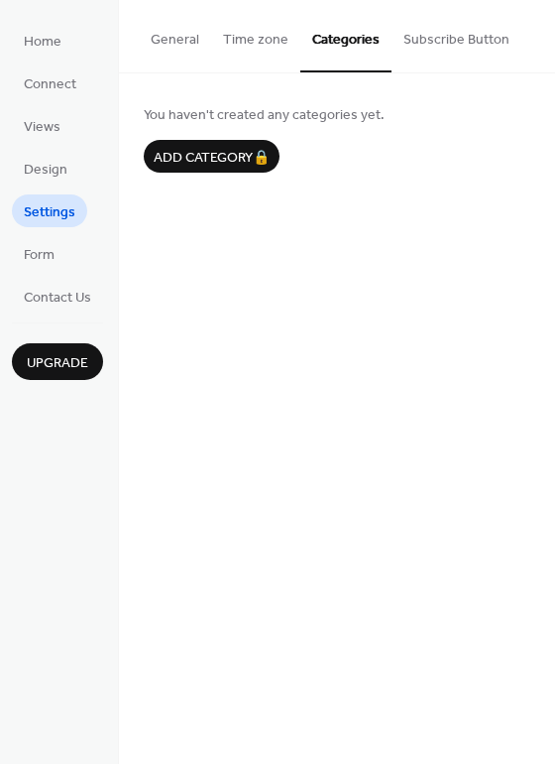
click at [281, 36] on button "Time zone" at bounding box center [255, 35] width 89 height 70
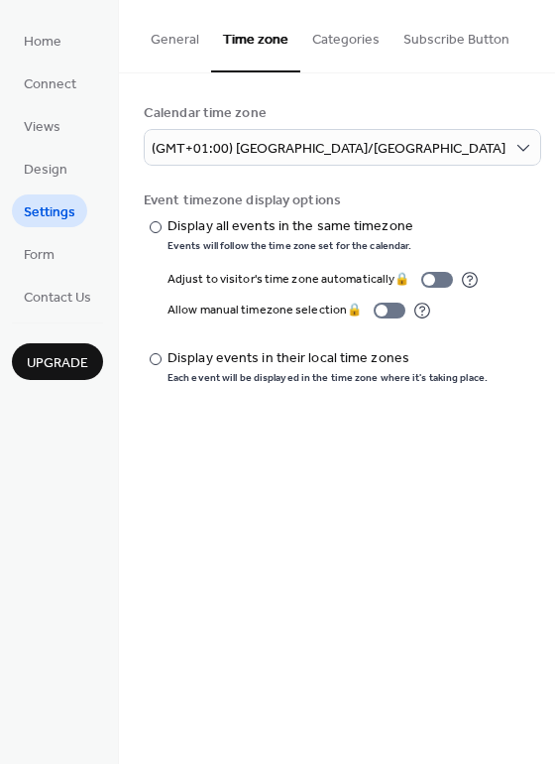
click at [484, 41] on button "Subscribe Button" at bounding box center [457, 35] width 130 height 70
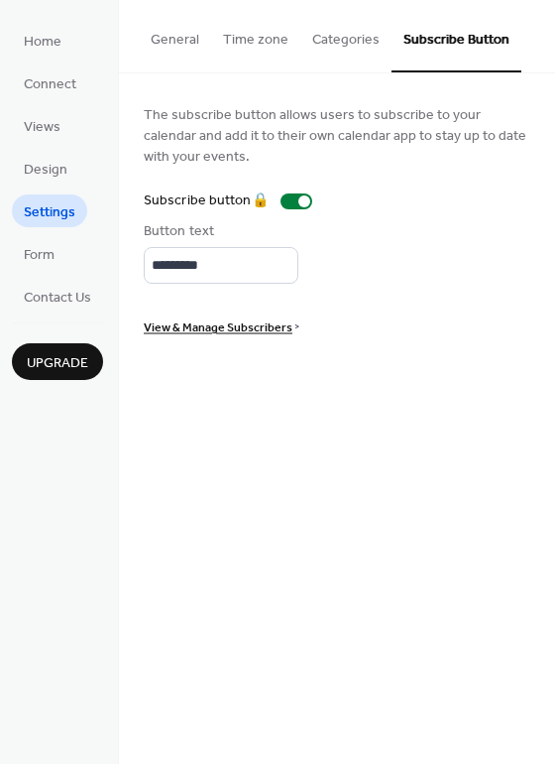
click at [184, 31] on button "General" at bounding box center [175, 35] width 72 height 70
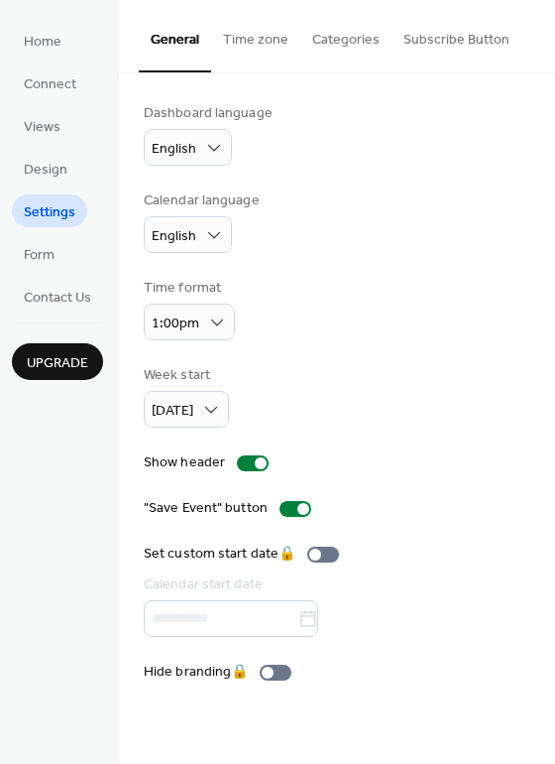
click at [233, 35] on button "Time zone" at bounding box center [255, 35] width 89 height 70
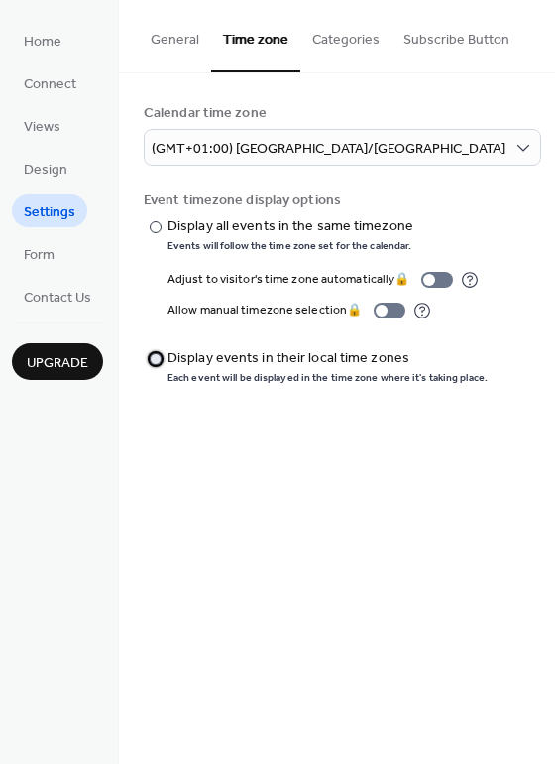
click at [178, 371] on div "Each event will be displayed in the time zone where it's taking place." at bounding box center [328, 378] width 320 height 14
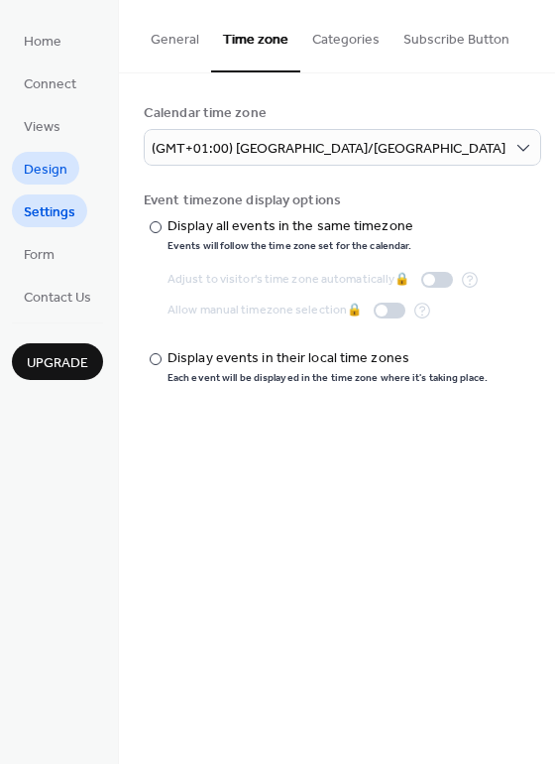
click at [38, 163] on span "Design" at bounding box center [46, 170] width 44 height 21
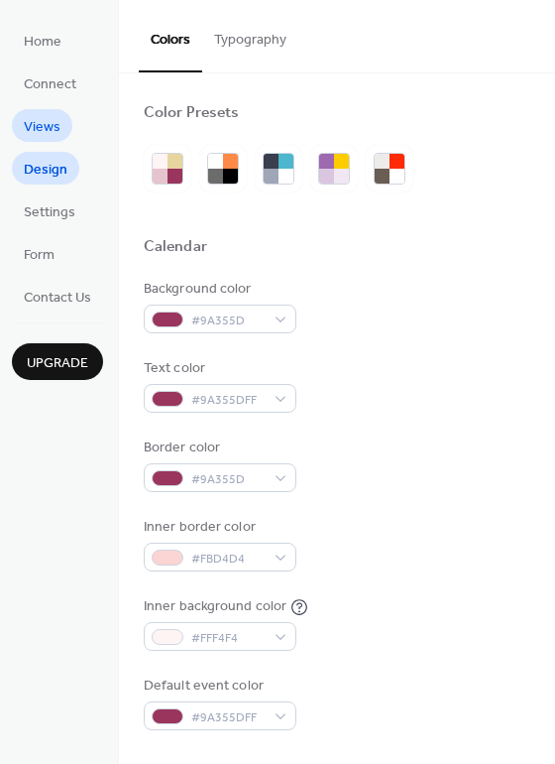
click at [55, 127] on span "Views" at bounding box center [42, 127] width 37 height 21
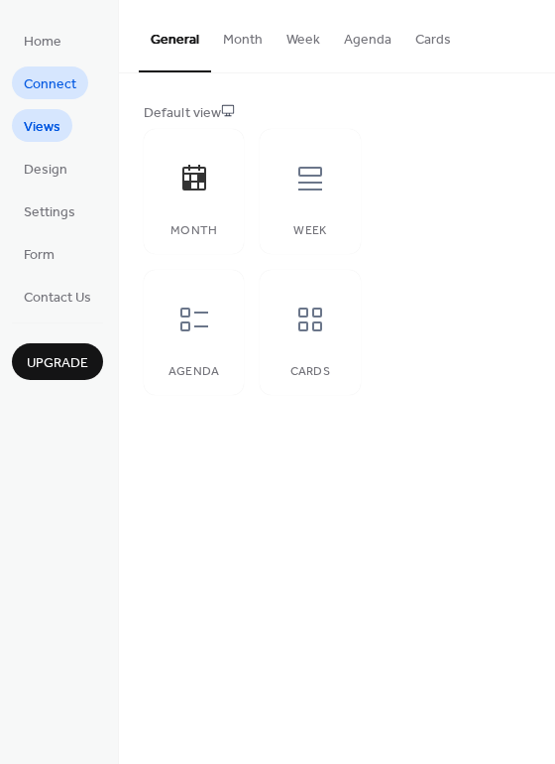
click at [42, 76] on span "Connect" at bounding box center [50, 84] width 53 height 21
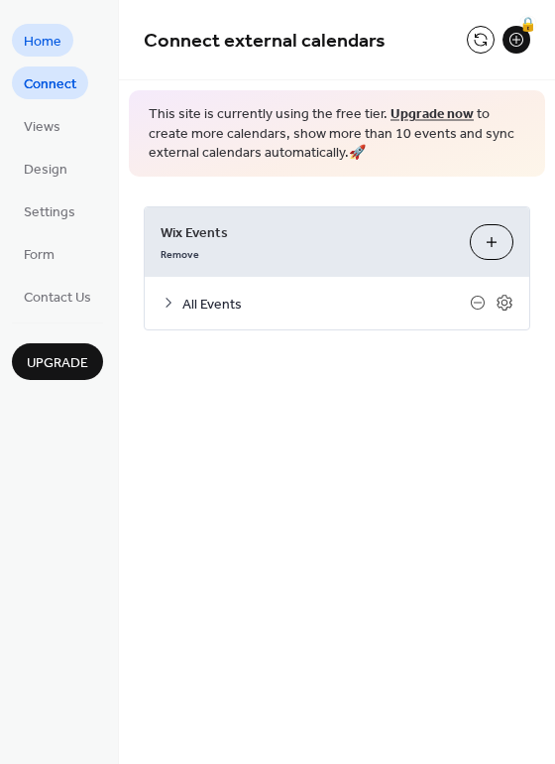
click at [20, 30] on link "Home" at bounding box center [42, 40] width 61 height 33
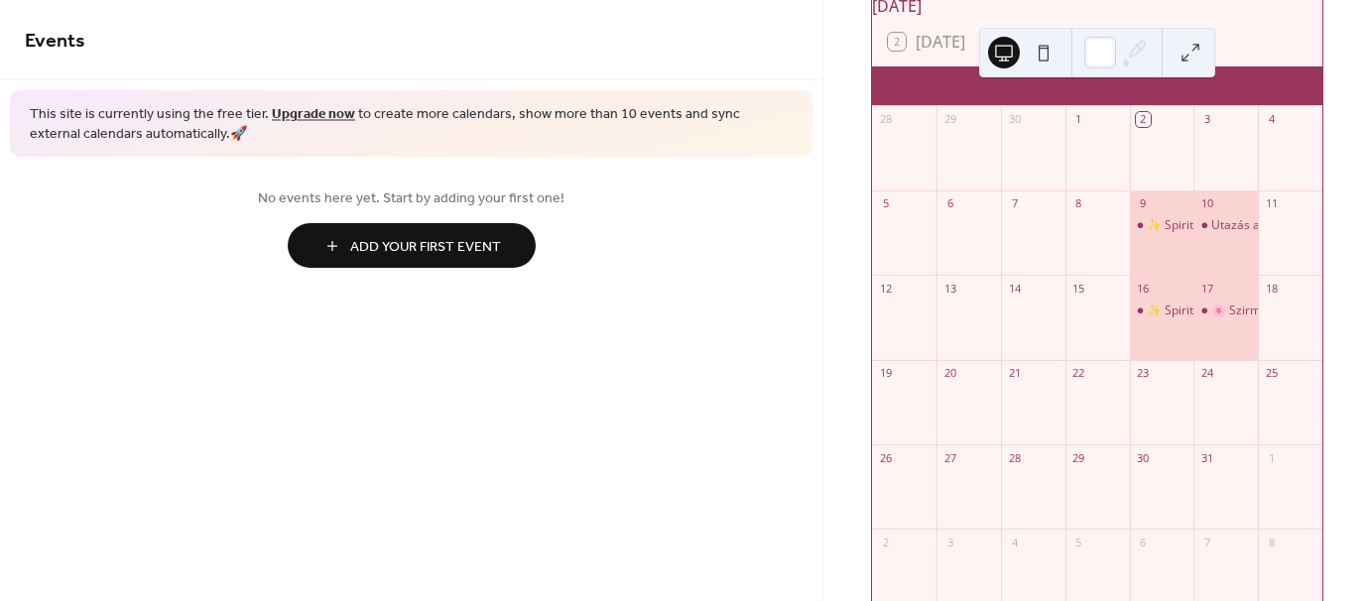
scroll to position [198, 0]
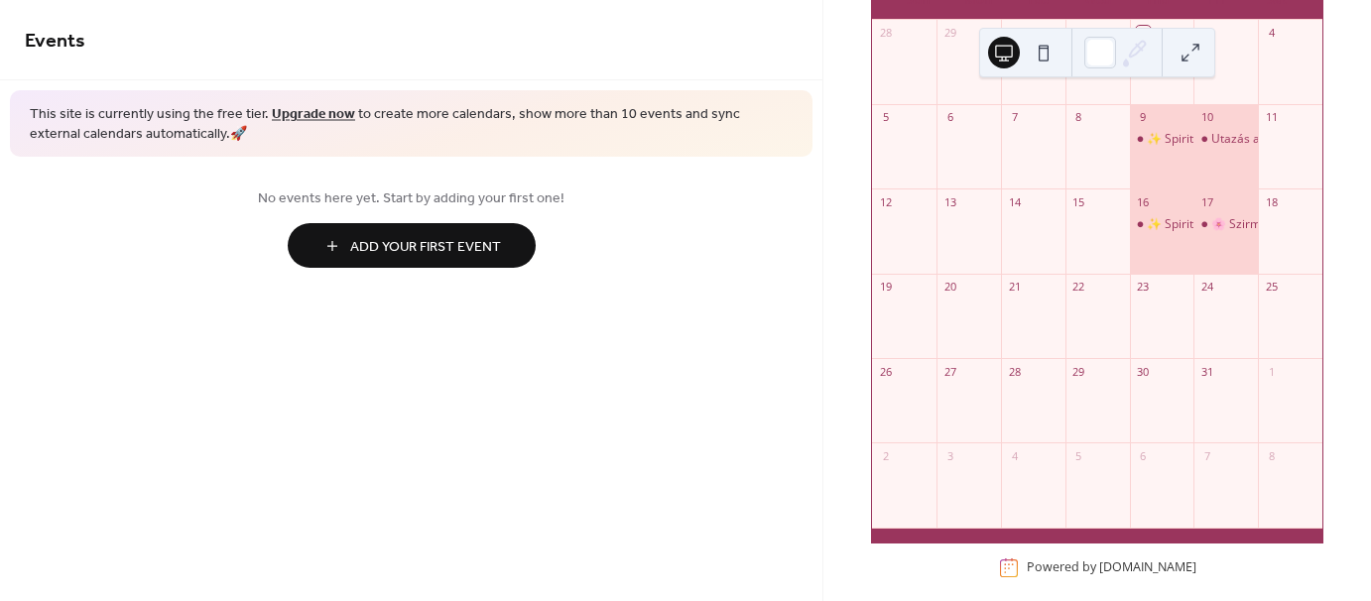
drag, startPoint x: 1158, startPoint y: 154, endPoint x: 1194, endPoint y: 151, distance: 35.8
click at [1194, 148] on div "Utazás a csakrák világába- GYÖKÉR CSAKRA (Muladhara)" at bounding box center [1225, 139] width 64 height 17
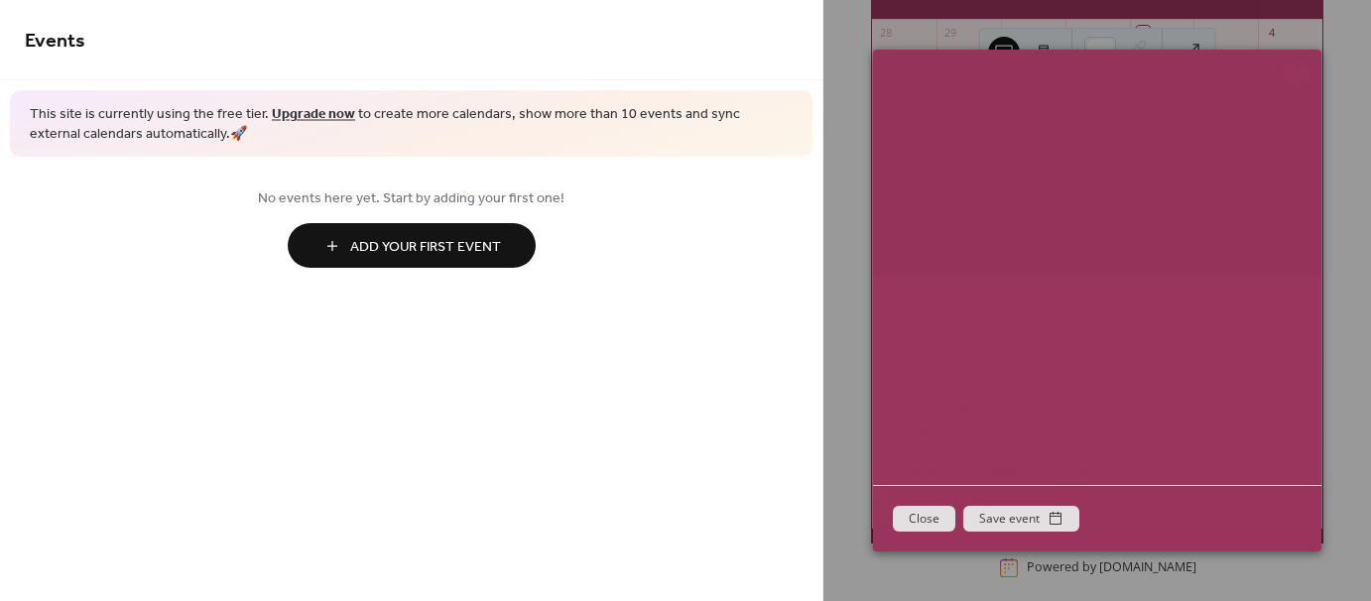
click at [1062, 234] on div at bounding box center [1097, 162] width 448 height 224
click at [635, 389] on div "Events This site is currently using the free tier. Upgrade now to create more c…" at bounding box center [411, 300] width 822 height 601
click at [1302, 68] on icon at bounding box center [1295, 73] width 24 height 24
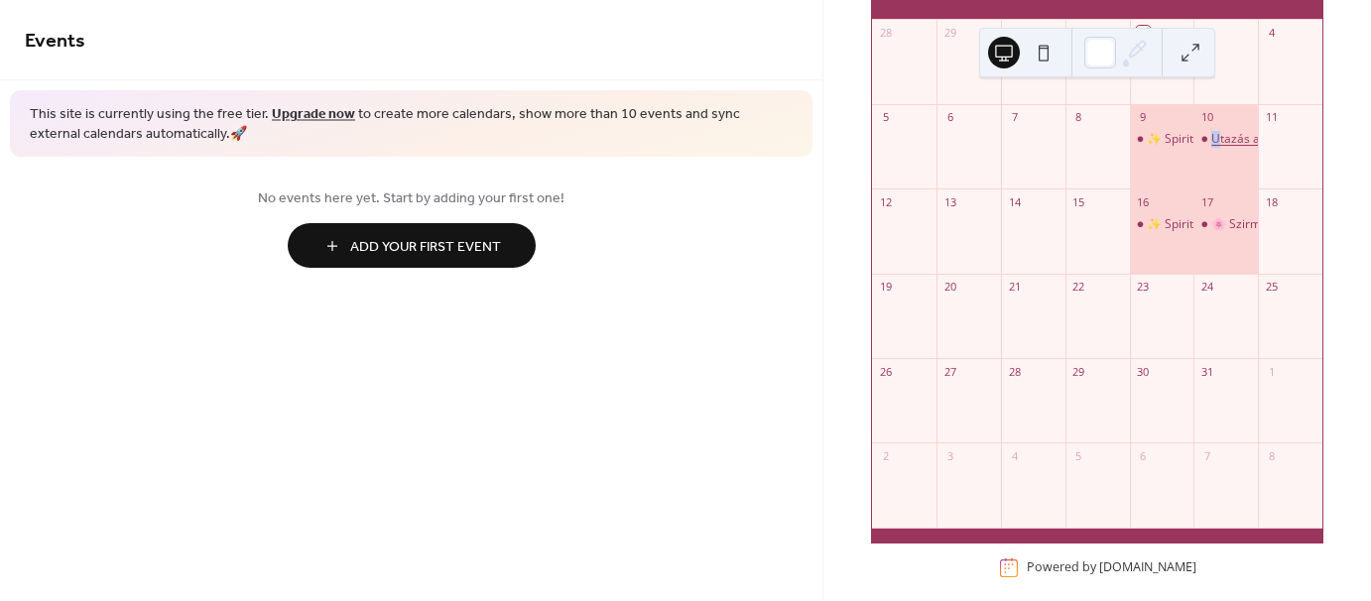
click at [1211, 143] on div "Utazás a csakrák világába- GYÖKÉR CSAKRA (Muladhara)" at bounding box center [1368, 139] width 315 height 17
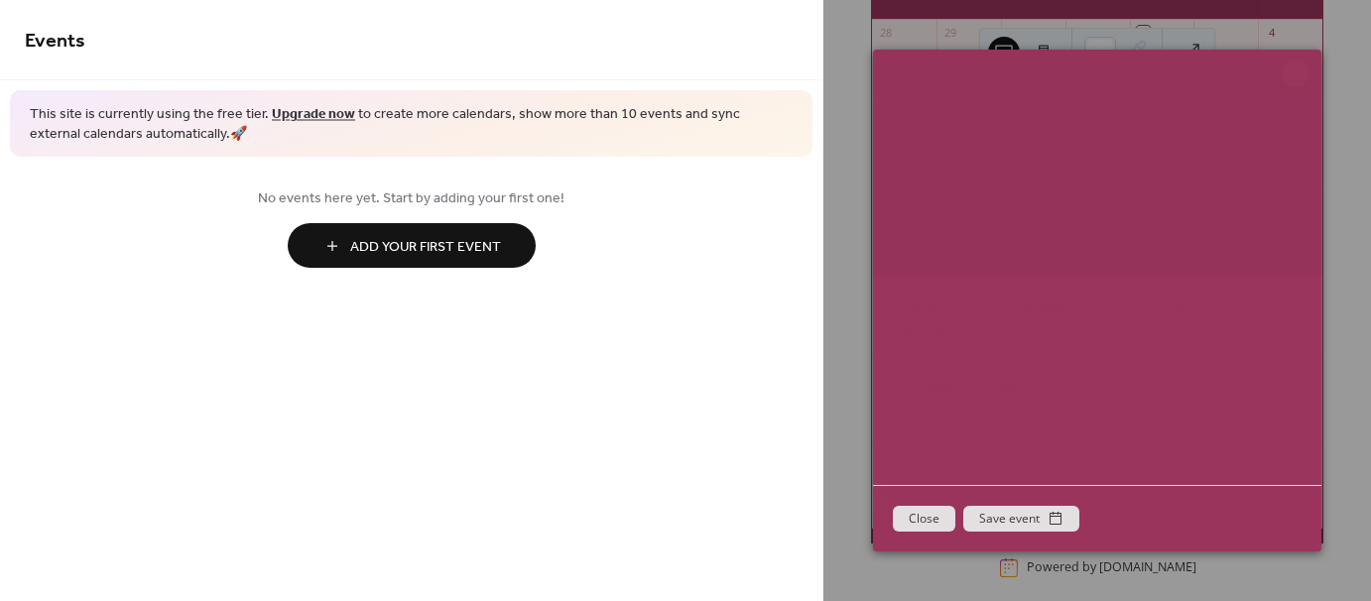
click at [1302, 74] on icon at bounding box center [1295, 73] width 24 height 24
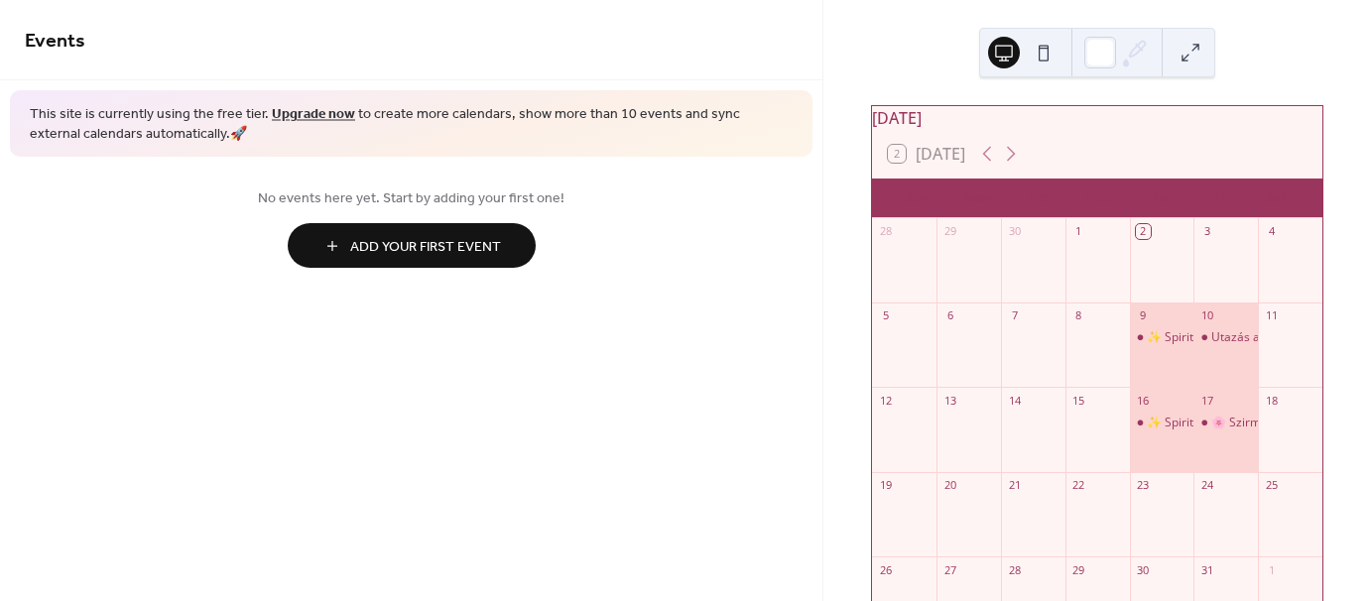
scroll to position [0, 0]
